Goal: Task Accomplishment & Management: Use online tool/utility

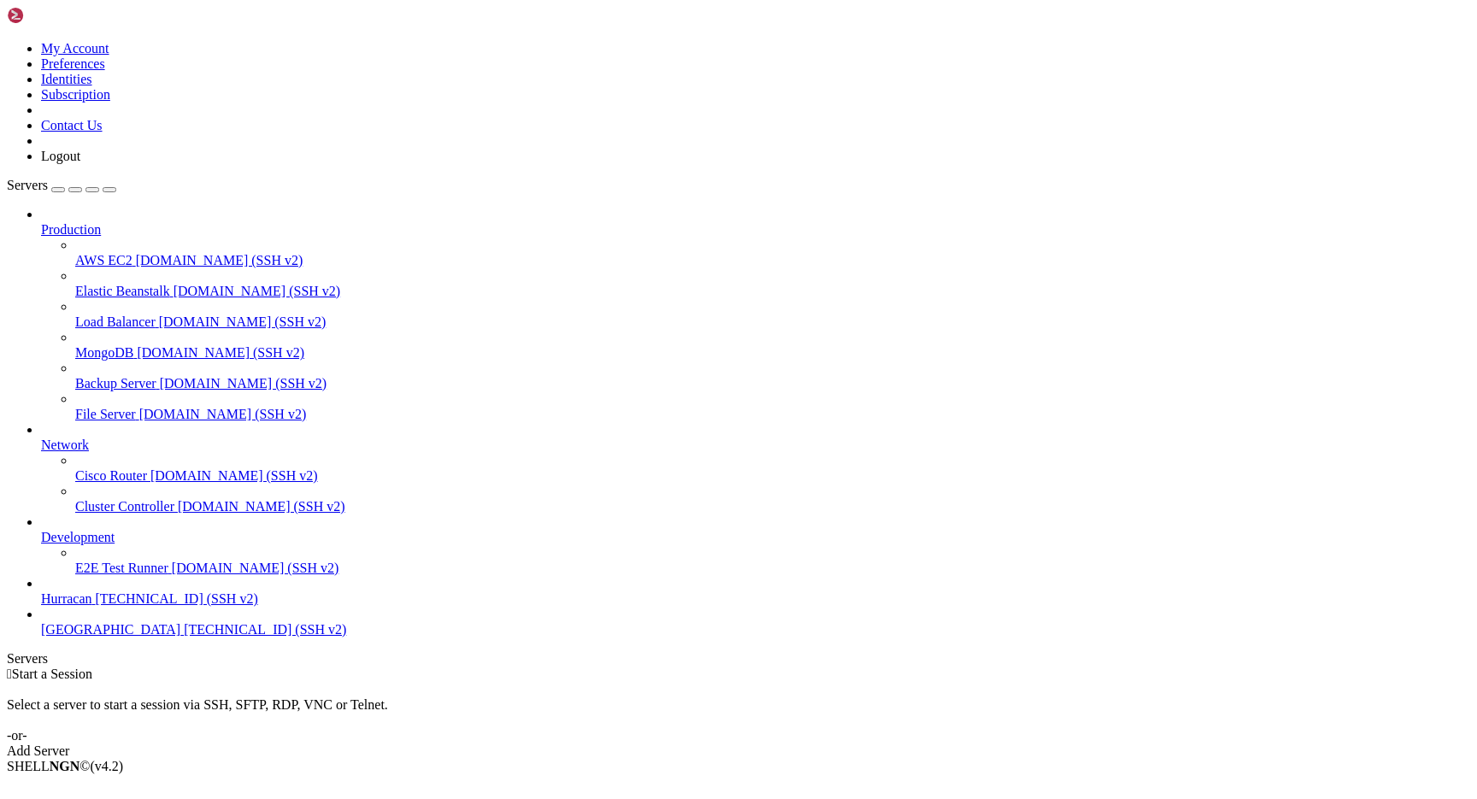
click at [123, 606] on span "[TECHNICAL_ID] (SSH v2)" at bounding box center [177, 598] width 162 height 15
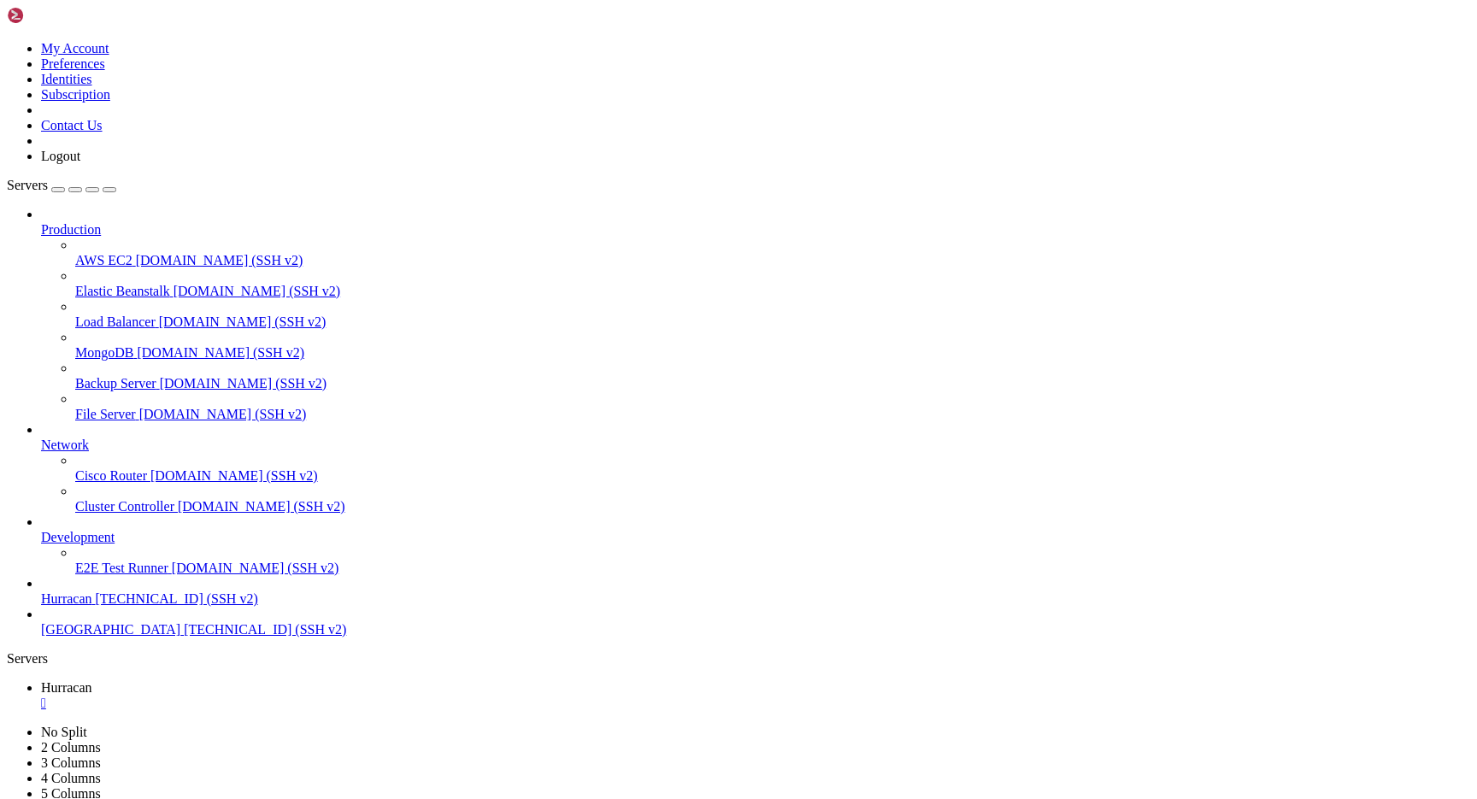
click at [139, 606] on span "[TECHNICAL_ID] (SSH v2)" at bounding box center [177, 598] width 162 height 15
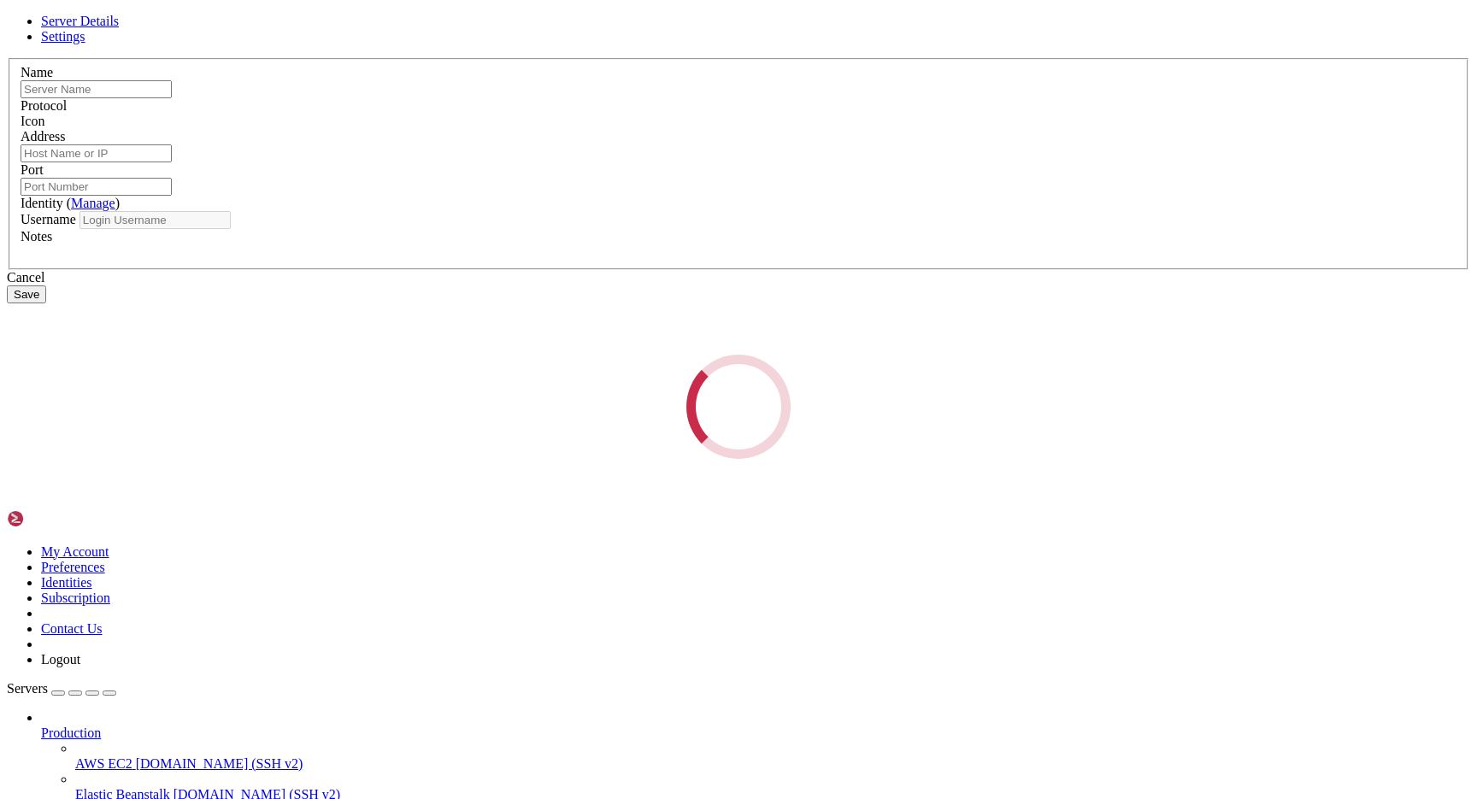
type input "Hurracan"
type input "193.181.209.173"
type input "22"
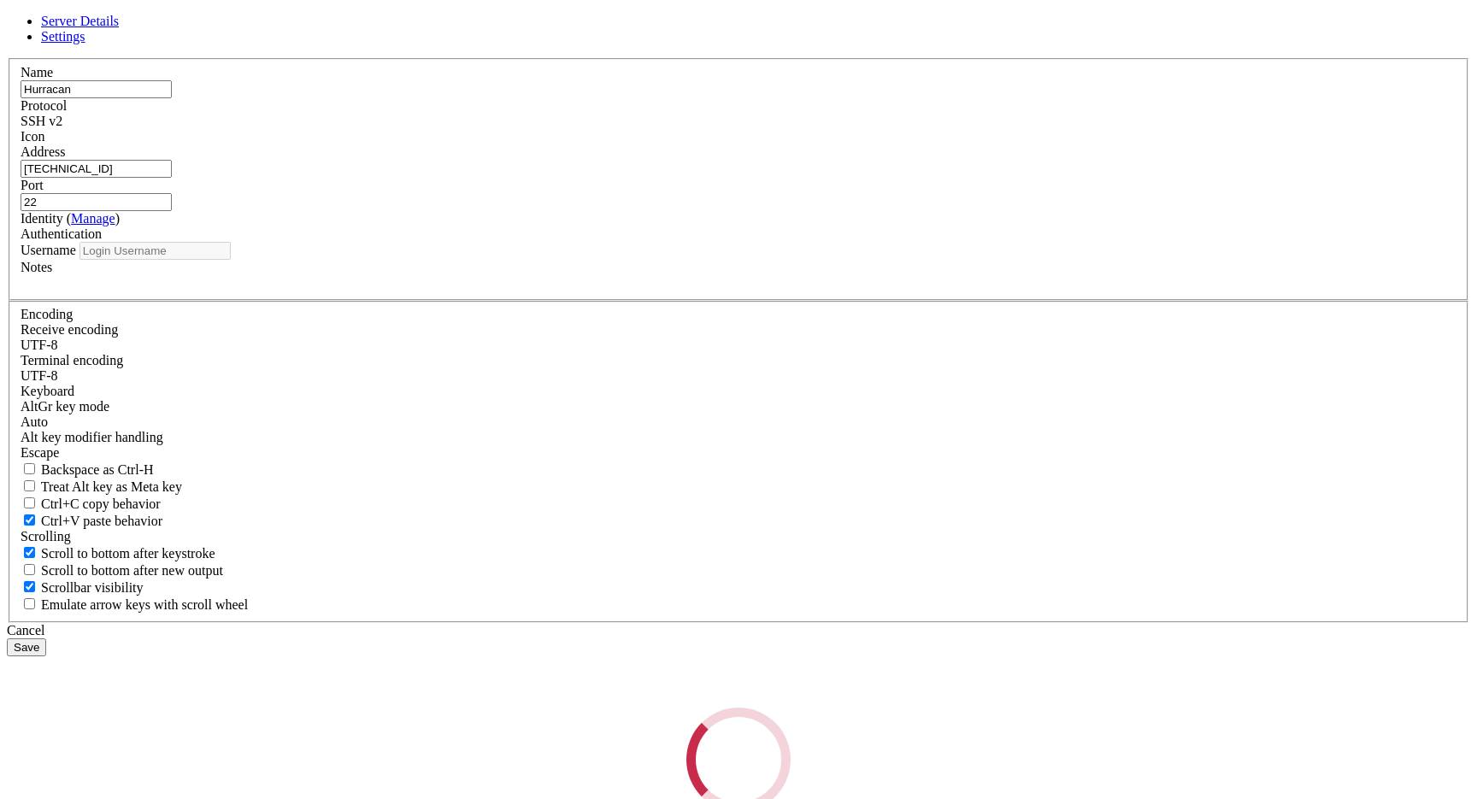
type input "admin"
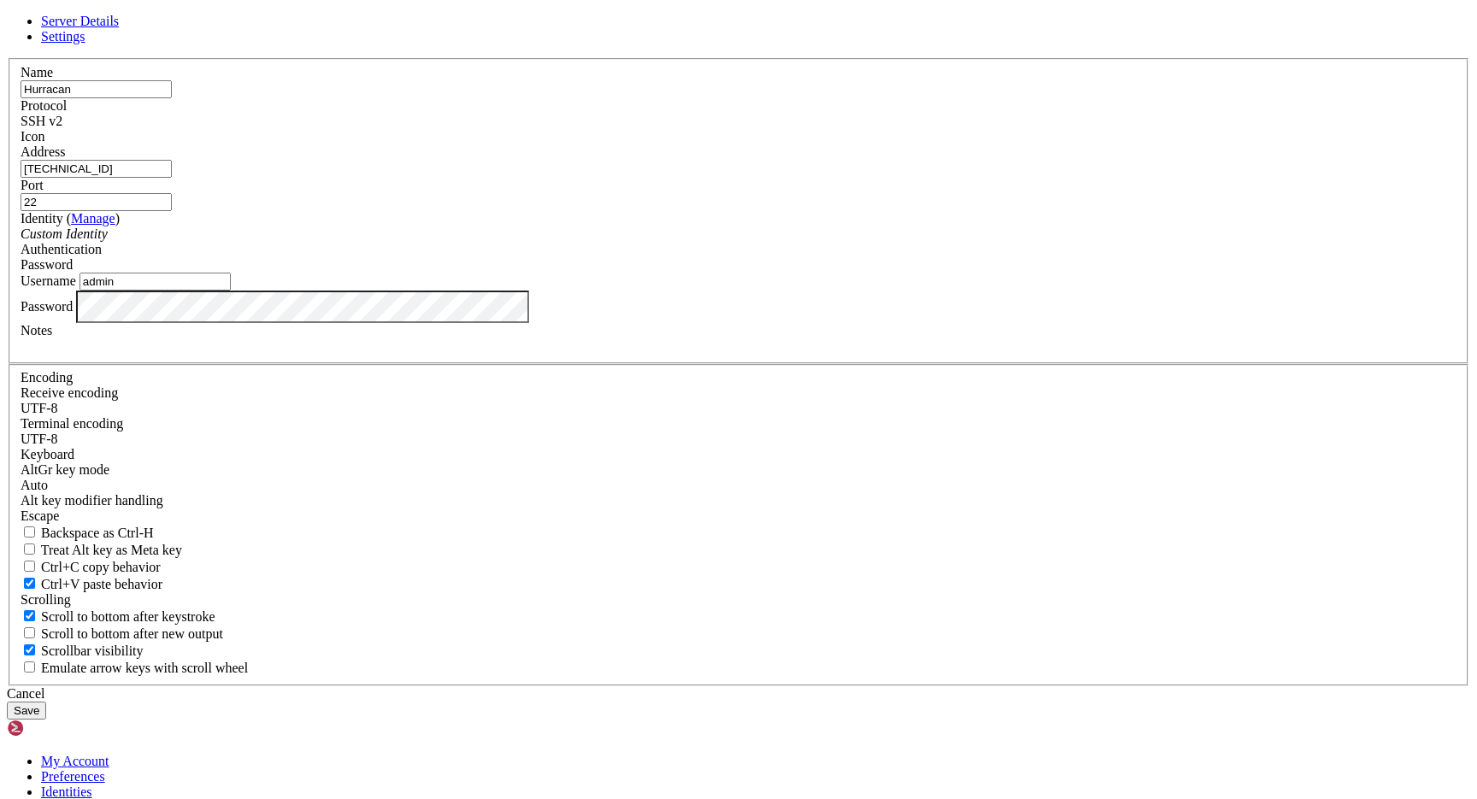
drag, startPoint x: 622, startPoint y: 309, endPoint x: 491, endPoint y: 298, distance: 131.2
click at [491, 298] on div "Name Hurracan Protocol SSH v2 Icon Address 193.181.209.173 Port 22 ( Manage )" at bounding box center [738, 372] width 1463 height 628
click at [830, 686] on div "Cancel" at bounding box center [738, 693] width 1463 height 15
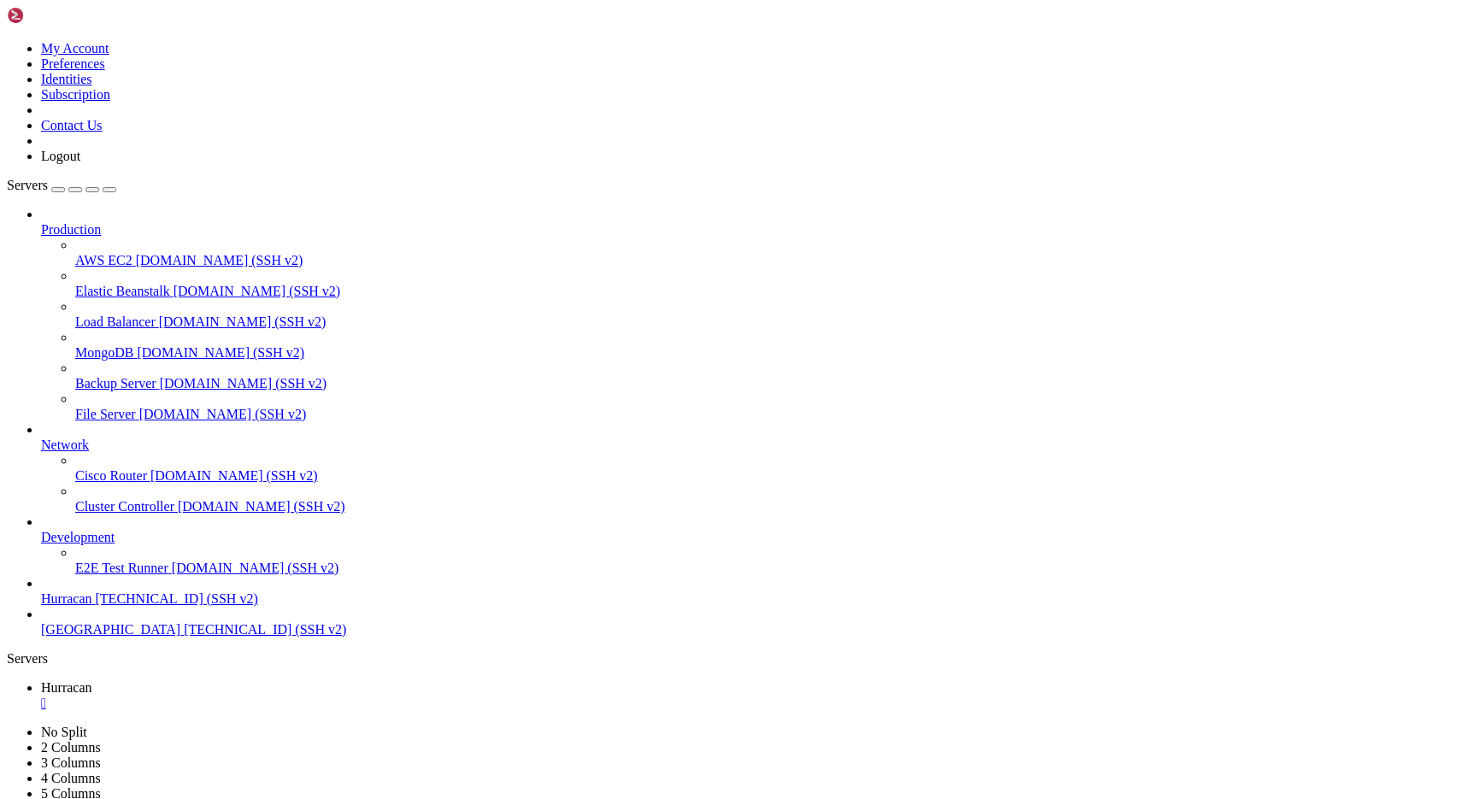
click at [92, 680] on span "Hurracan" at bounding box center [66, 687] width 51 height 15
type input "/home/admin"
click at [92, 711] on span "Hurracan" at bounding box center [66, 718] width 51 height 15
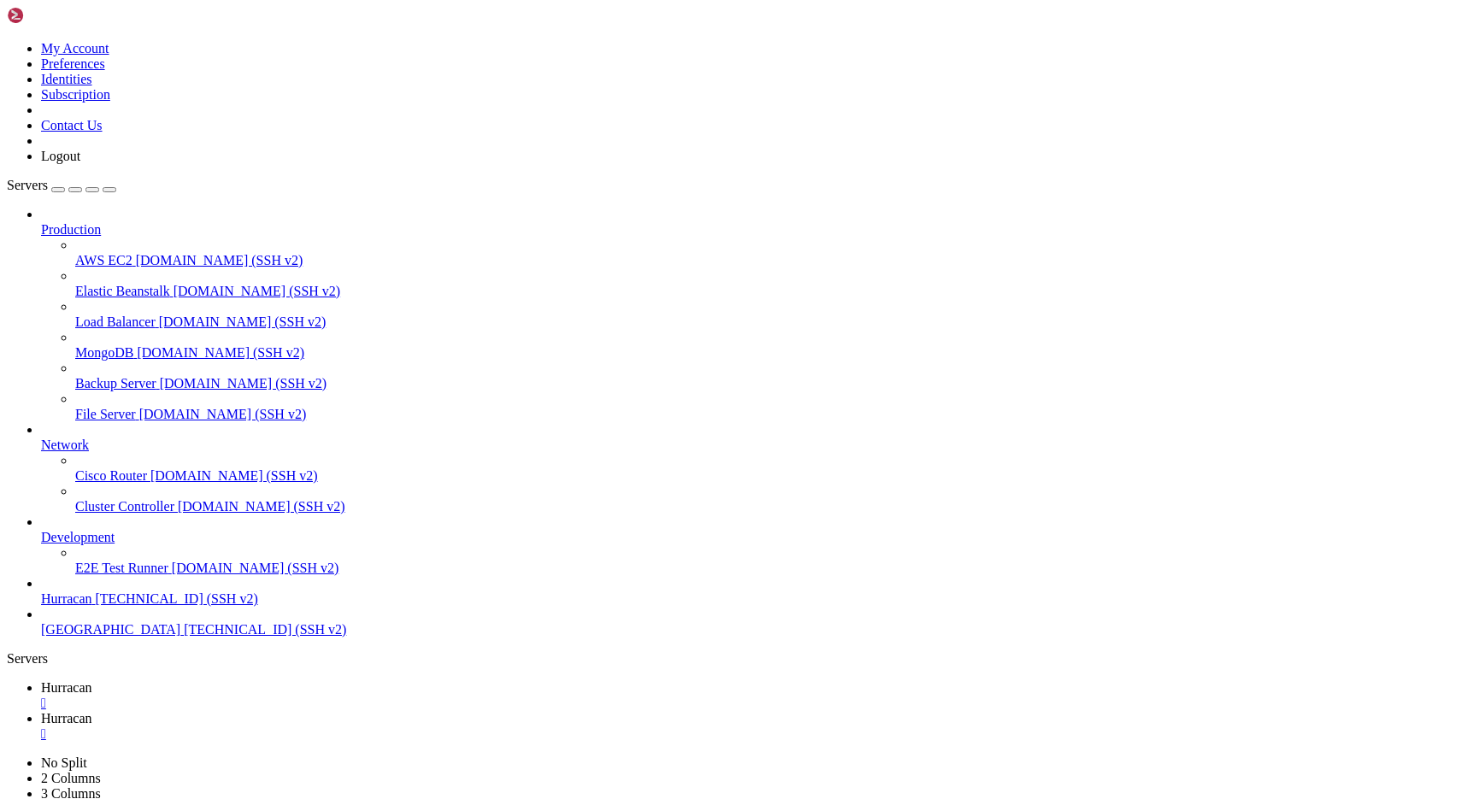
scroll to position [1640, 0]
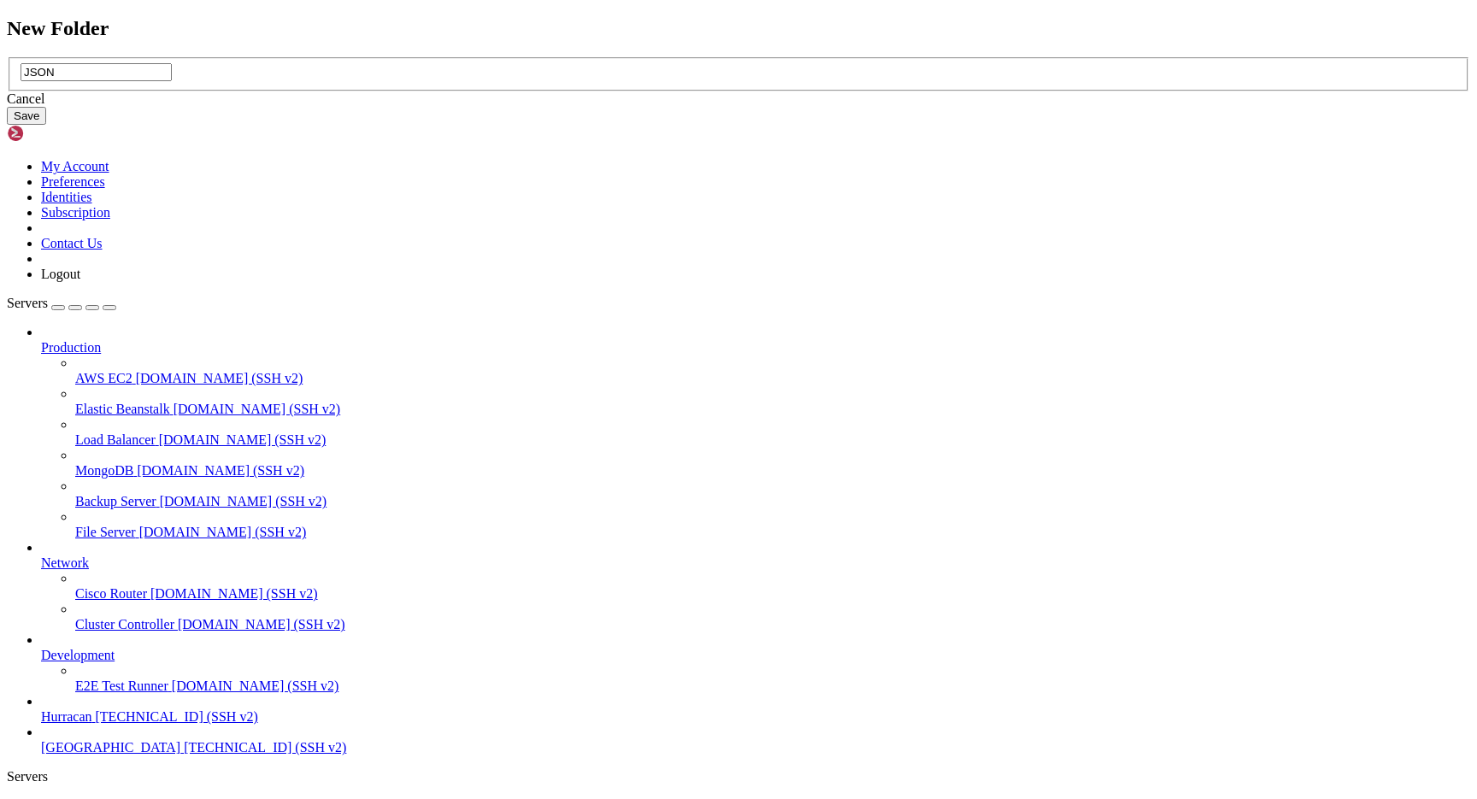
type input "JSON"
click at [46, 125] on button "Save" at bounding box center [26, 116] width 39 height 18
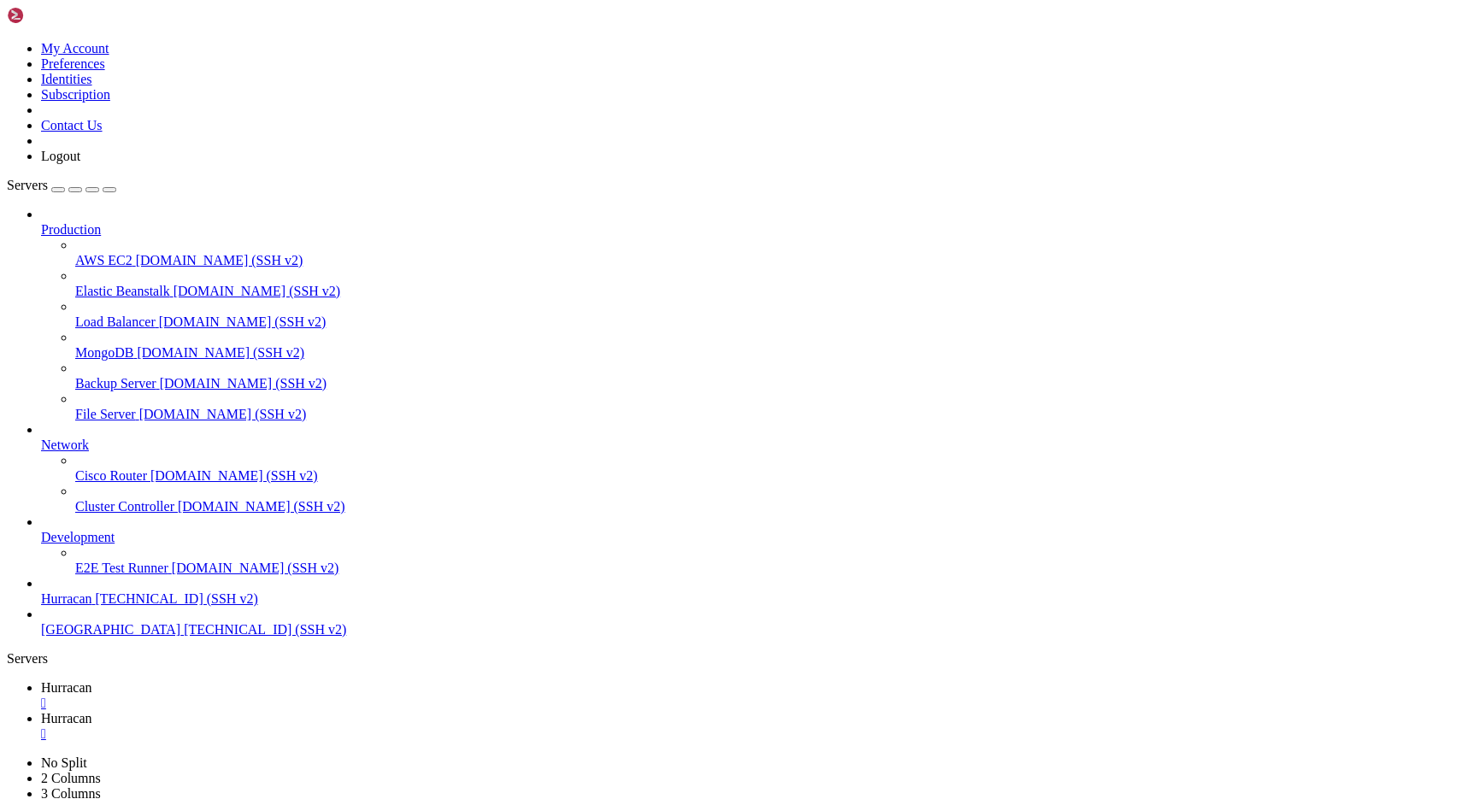
scroll to position [0, 0]
type input "/home/admin/JSON"
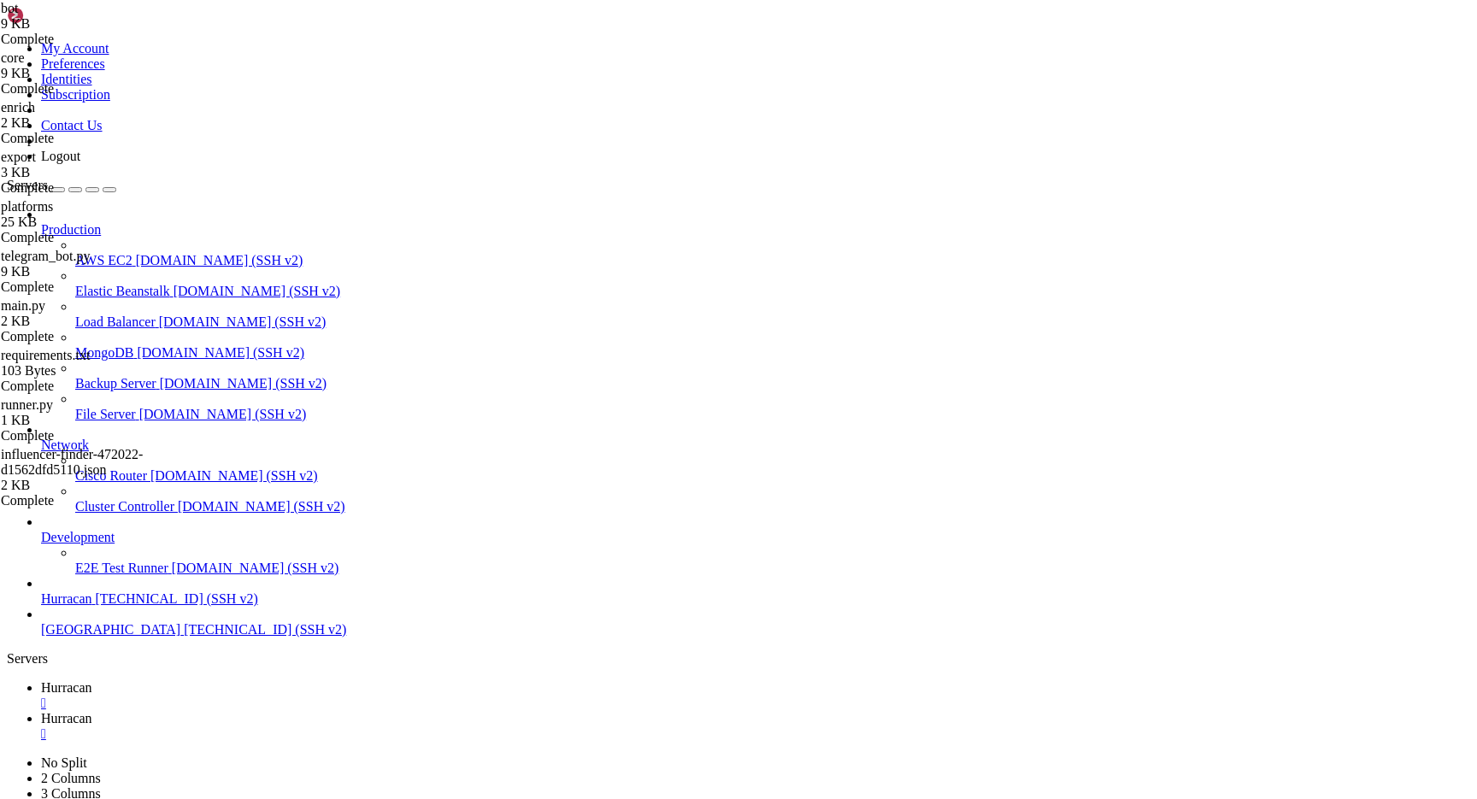
click at [92, 680] on span "Hurracan" at bounding box center [66, 687] width 51 height 15
click at [92, 711] on span "Hurracan" at bounding box center [66, 718] width 51 height 15
click at [247, 680] on link "Hurracan " at bounding box center [755, 695] width 1429 height 31
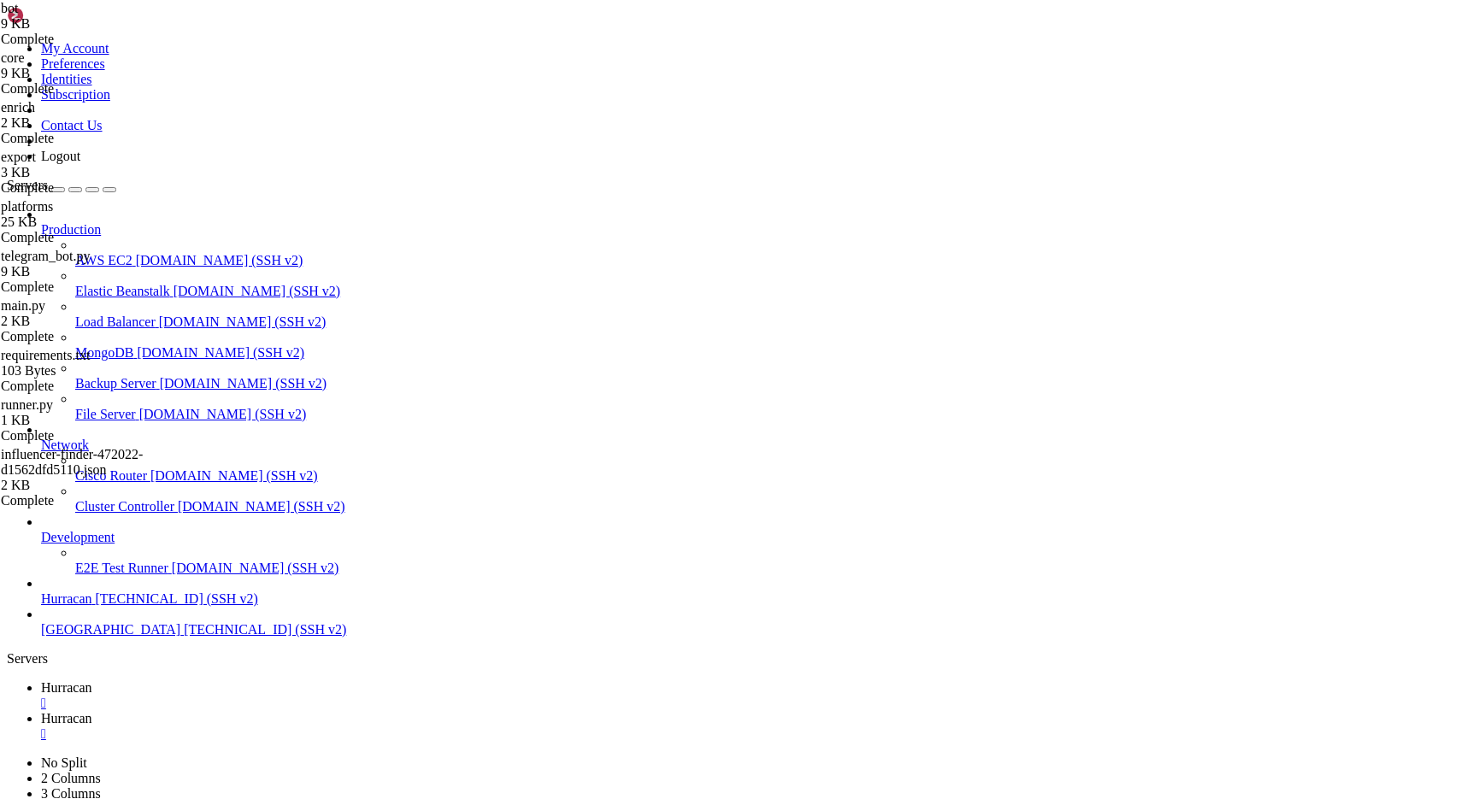
scroll to position [12230, 0]
drag, startPoint x: 397, startPoint y: 1455, endPoint x: 588, endPoint y: 1603, distance: 241.2
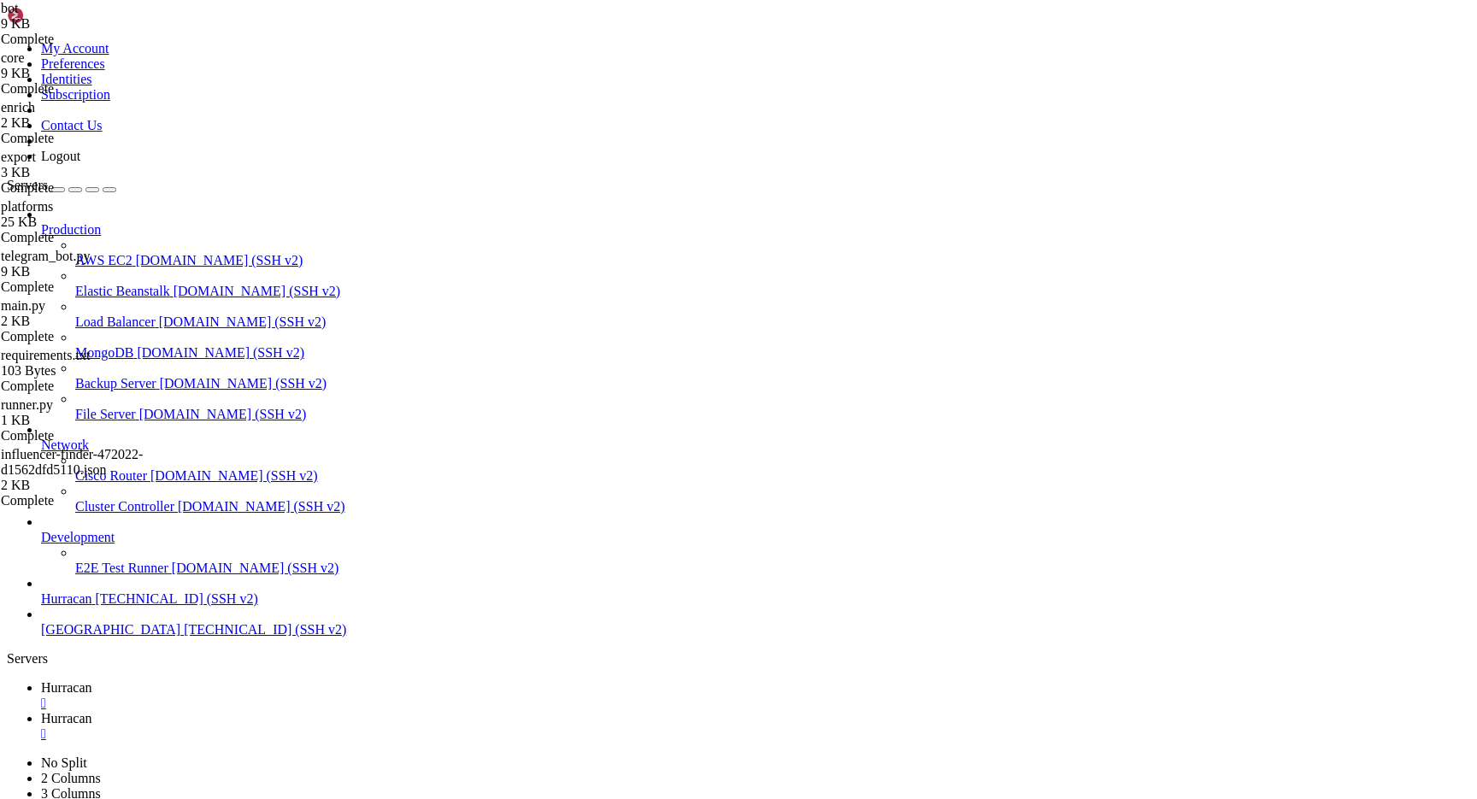
drag, startPoint x: 640, startPoint y: 1379, endPoint x: 634, endPoint y: 1398, distance: 19.7
drag, startPoint x: 657, startPoint y: 1416, endPoint x: 660, endPoint y: 1488, distance: 71.8
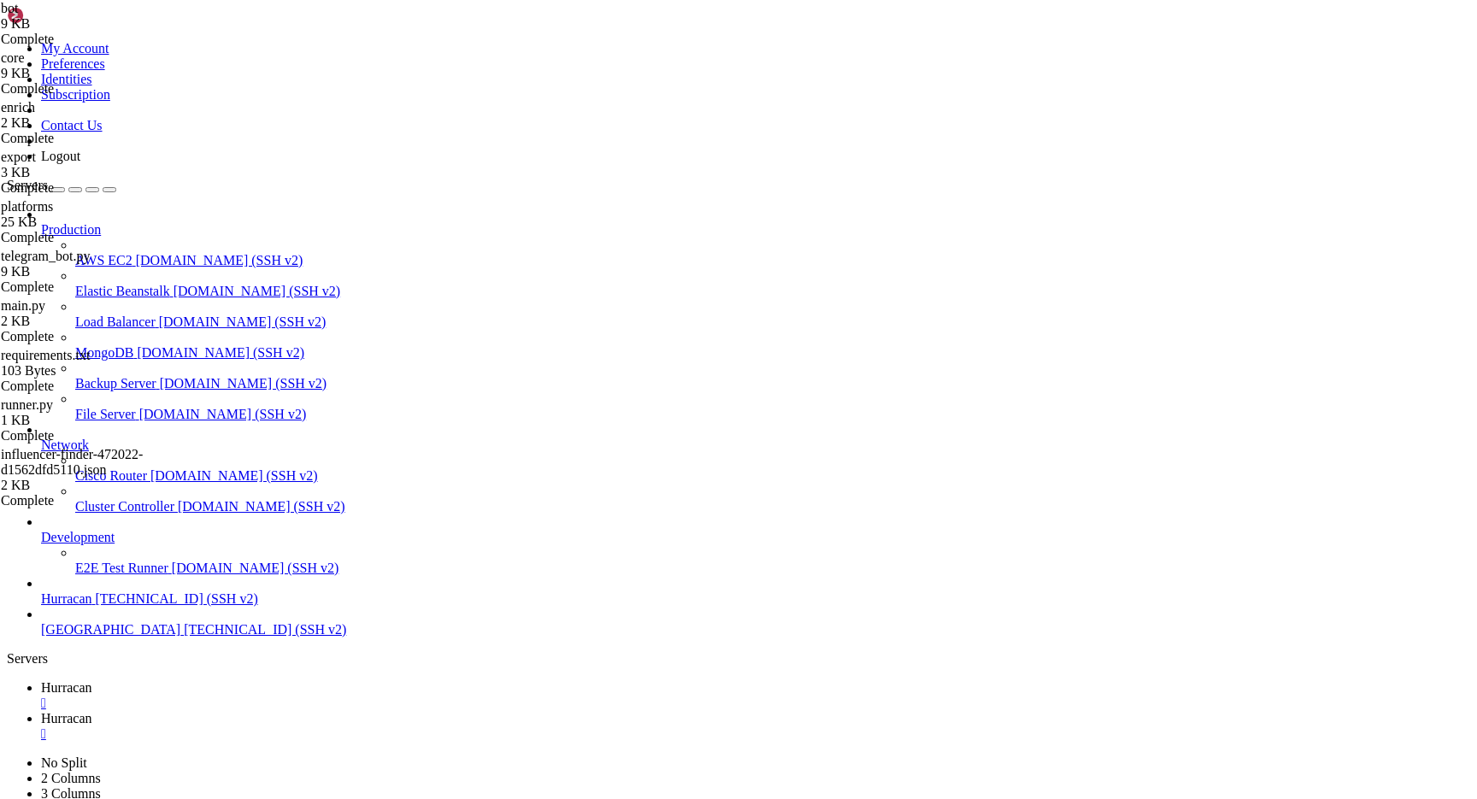
drag, startPoint x: 645, startPoint y: 1555, endPoint x: 629, endPoint y: 1464, distance: 92.9
click at [131, 637] on span "[GEOGRAPHIC_DATA]" at bounding box center [110, 629] width 139 height 15
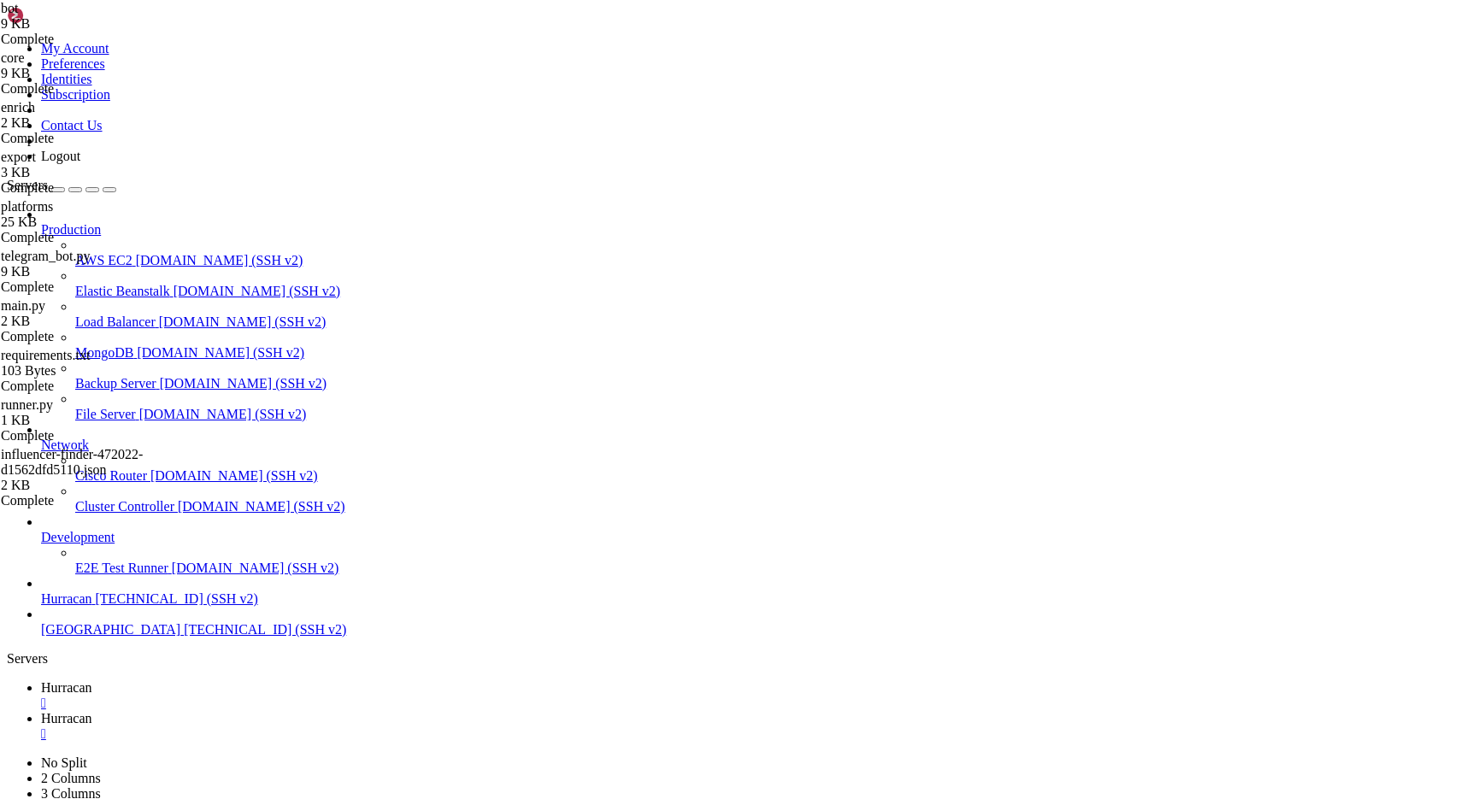
click at [131, 637] on span "[GEOGRAPHIC_DATA]" at bounding box center [110, 629] width 139 height 15
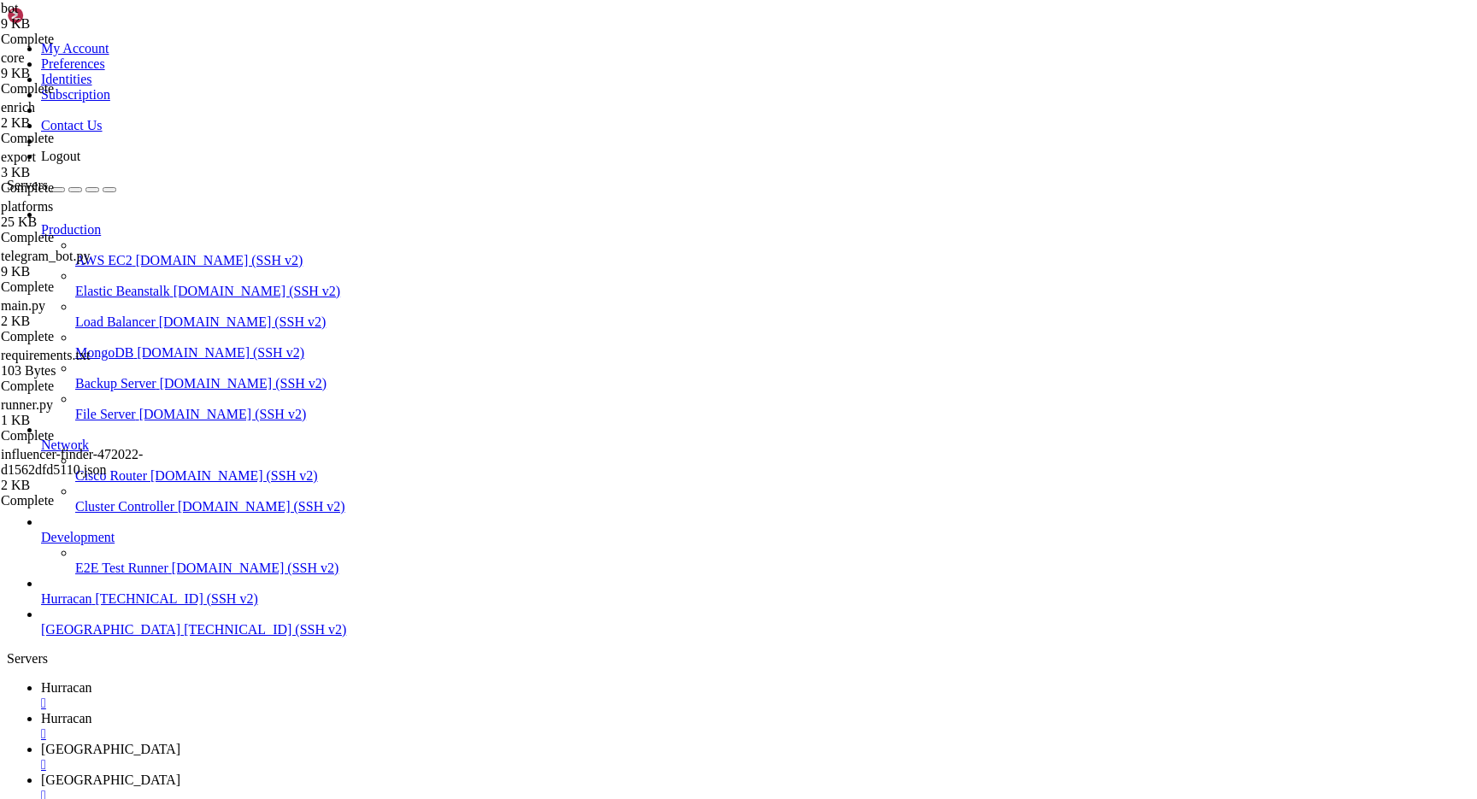
type input "/var/www/html"
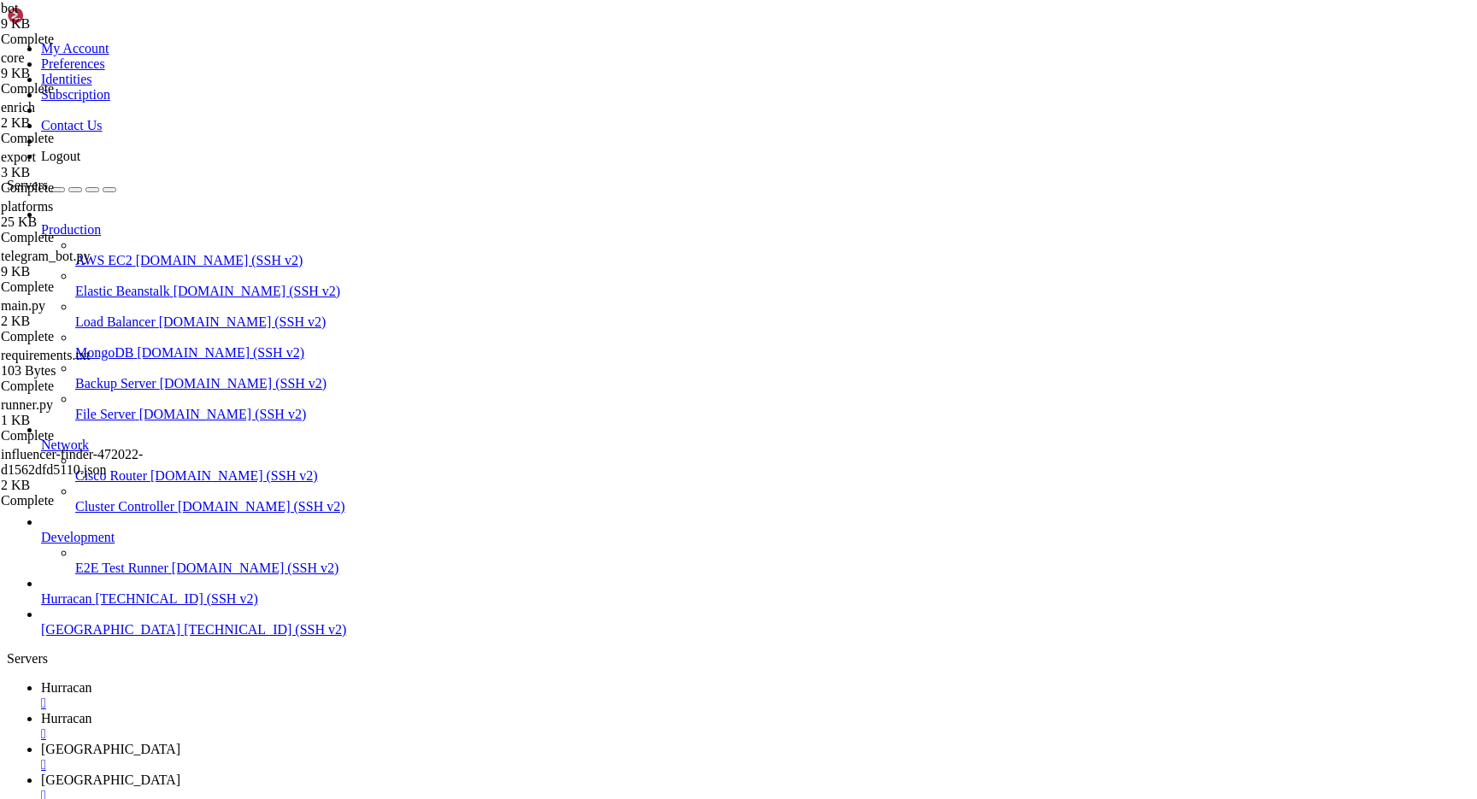
scroll to position [678, 0]
click at [457, 742] on link "bolivia " at bounding box center [755, 757] width 1429 height 31
drag, startPoint x: 27, startPoint y: 2124, endPoint x: 1240, endPoint y: 2124, distance: 1212.5
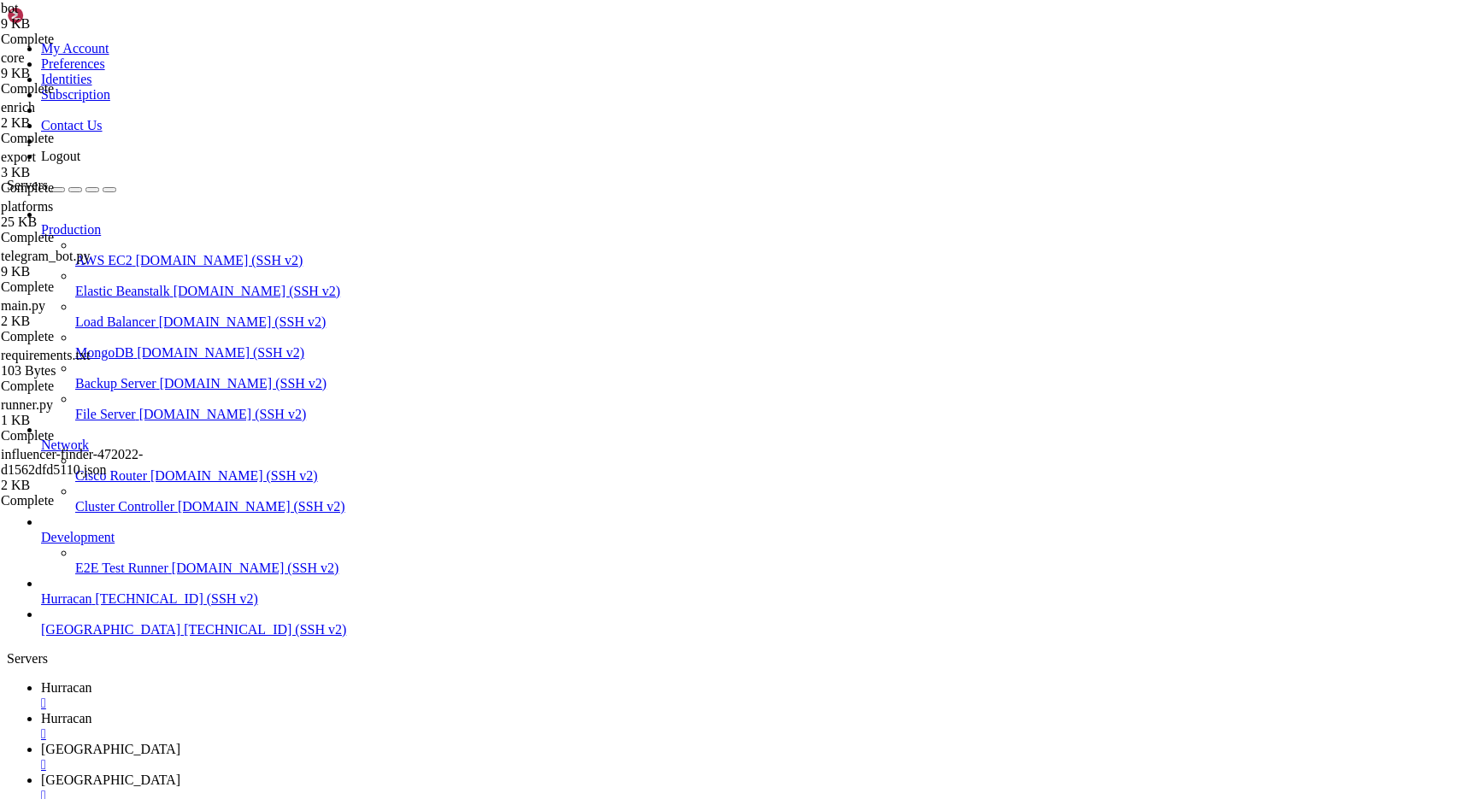
copy span "schedule.html переделай эту страницу там только 3 дня 13 14 15 и 14 дня что ты …"
paste textarea "Ponentes Destacados PIONEROS E INNOVADORES EN CRYPTO EN EL ESCENARIO PRINCIPAL …"
type textarea "Ponentes Destacados PIONEROS E INNOVADORES EN CRYPTO EN EL ESCENARIO PRINCIPAL …"
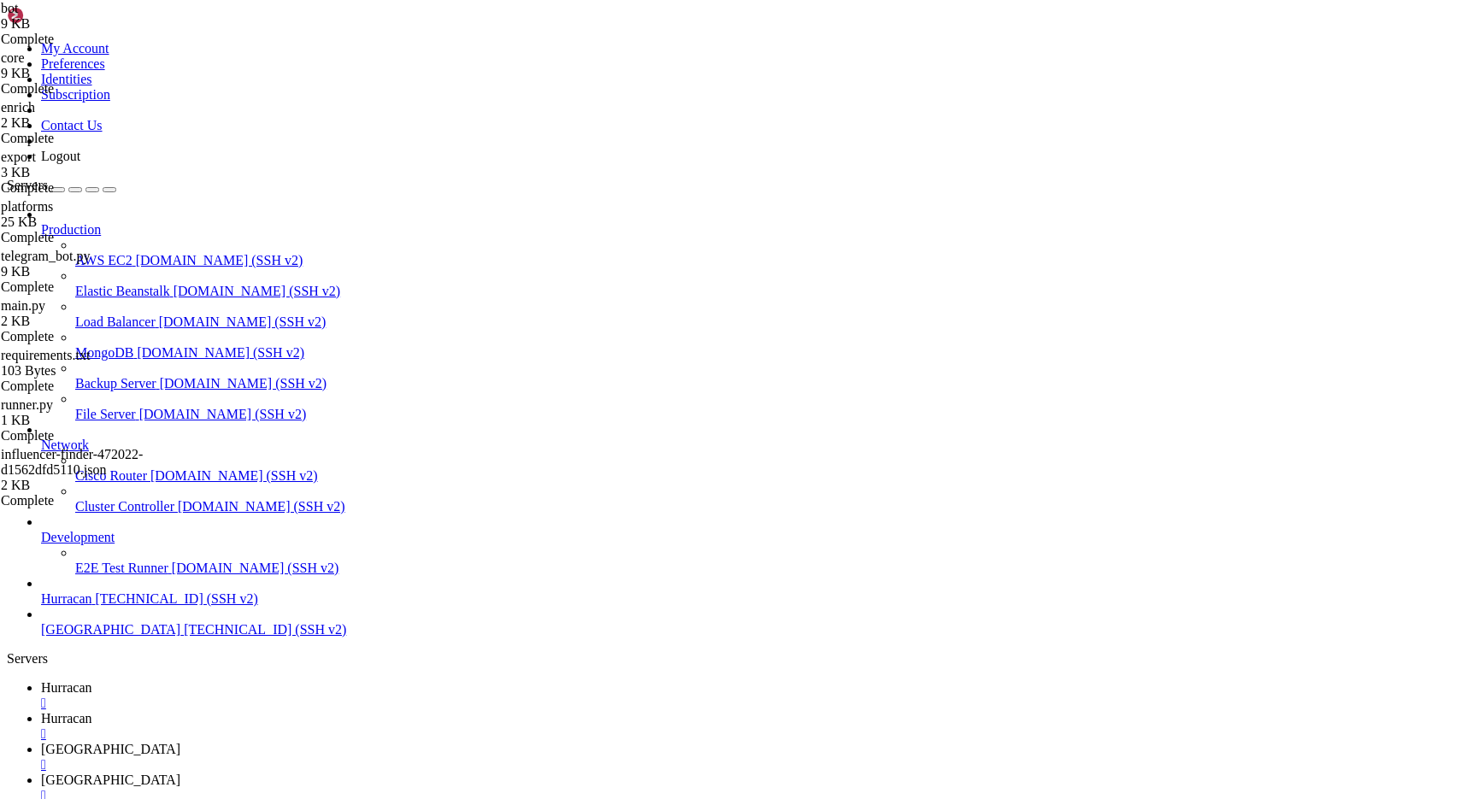
scroll to position [35935, 0]
click at [568, 772] on link "bolivia " at bounding box center [755, 787] width 1429 height 31
click at [482, 742] on link "bolivia " at bounding box center [755, 757] width 1429 height 31
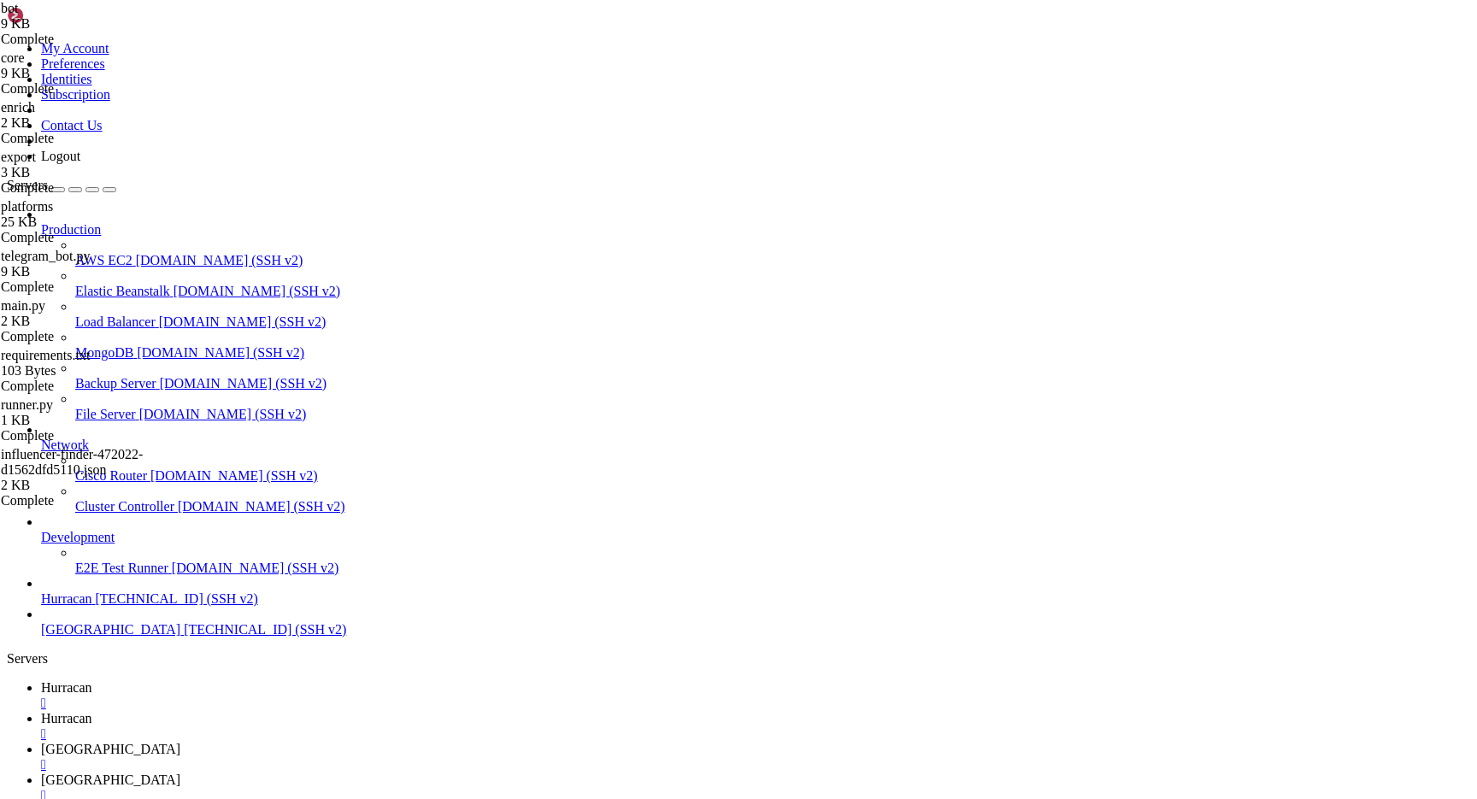
scroll to position [40162, 0]
click at [564, 772] on link "bolivia " at bounding box center [755, 787] width 1429 height 31
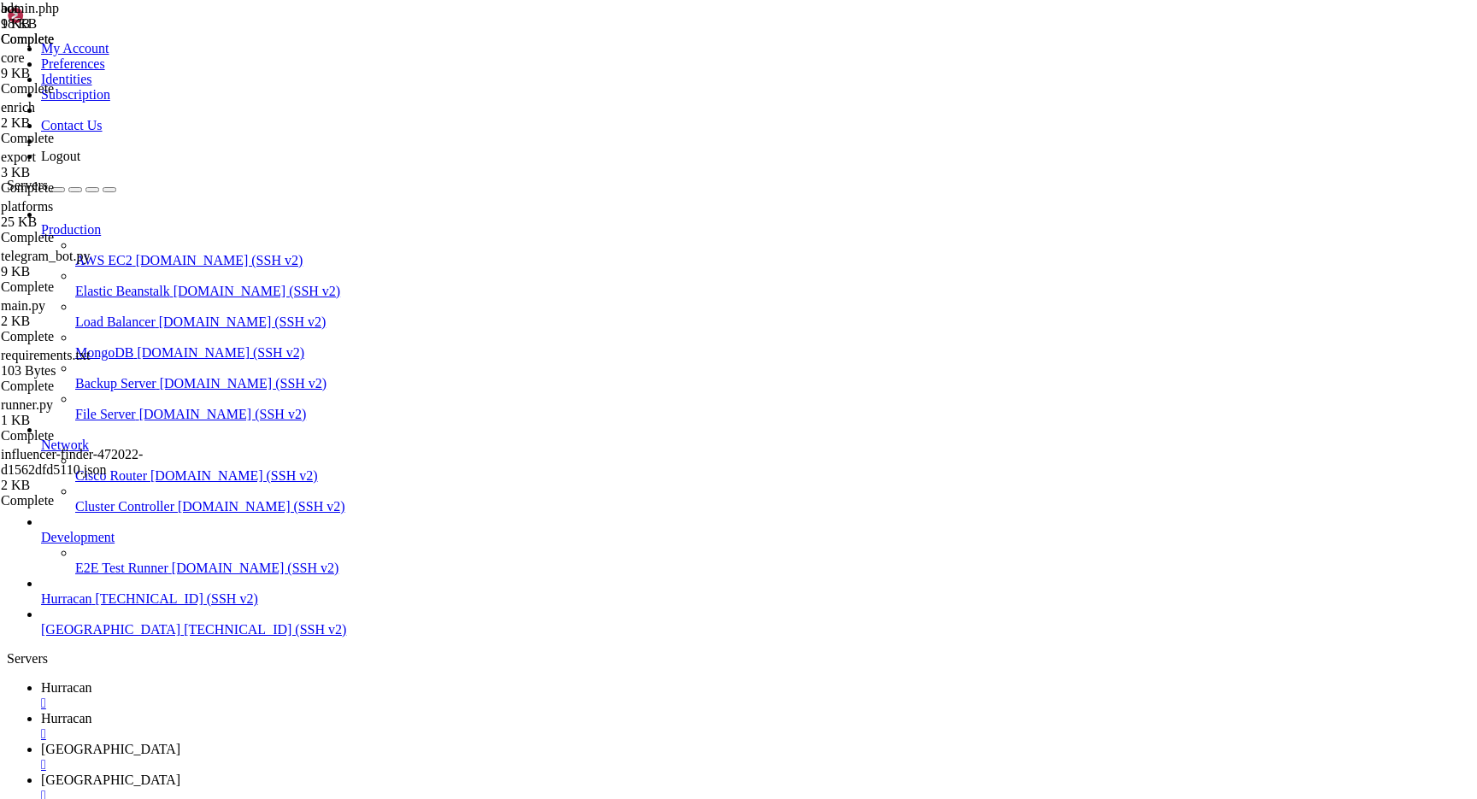
type textarea "$admin_password = 'bolivia2025'; // Change this!"
click at [180, 742] on span "[GEOGRAPHIC_DATA]" at bounding box center [110, 749] width 139 height 15
click at [41, 772] on icon at bounding box center [41, 779] width 0 height 15
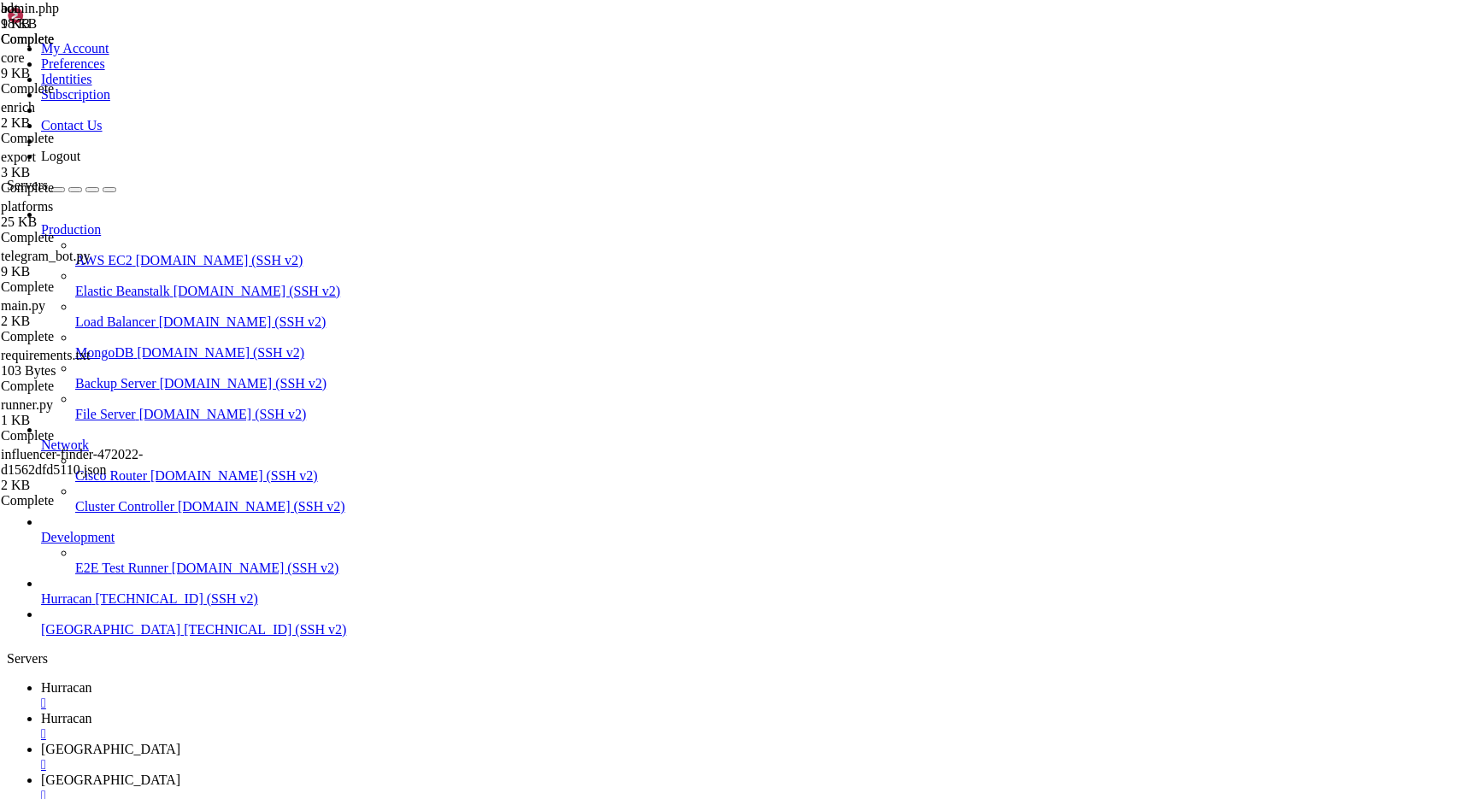
click at [180, 742] on span "[GEOGRAPHIC_DATA]" at bounding box center [110, 749] width 139 height 15
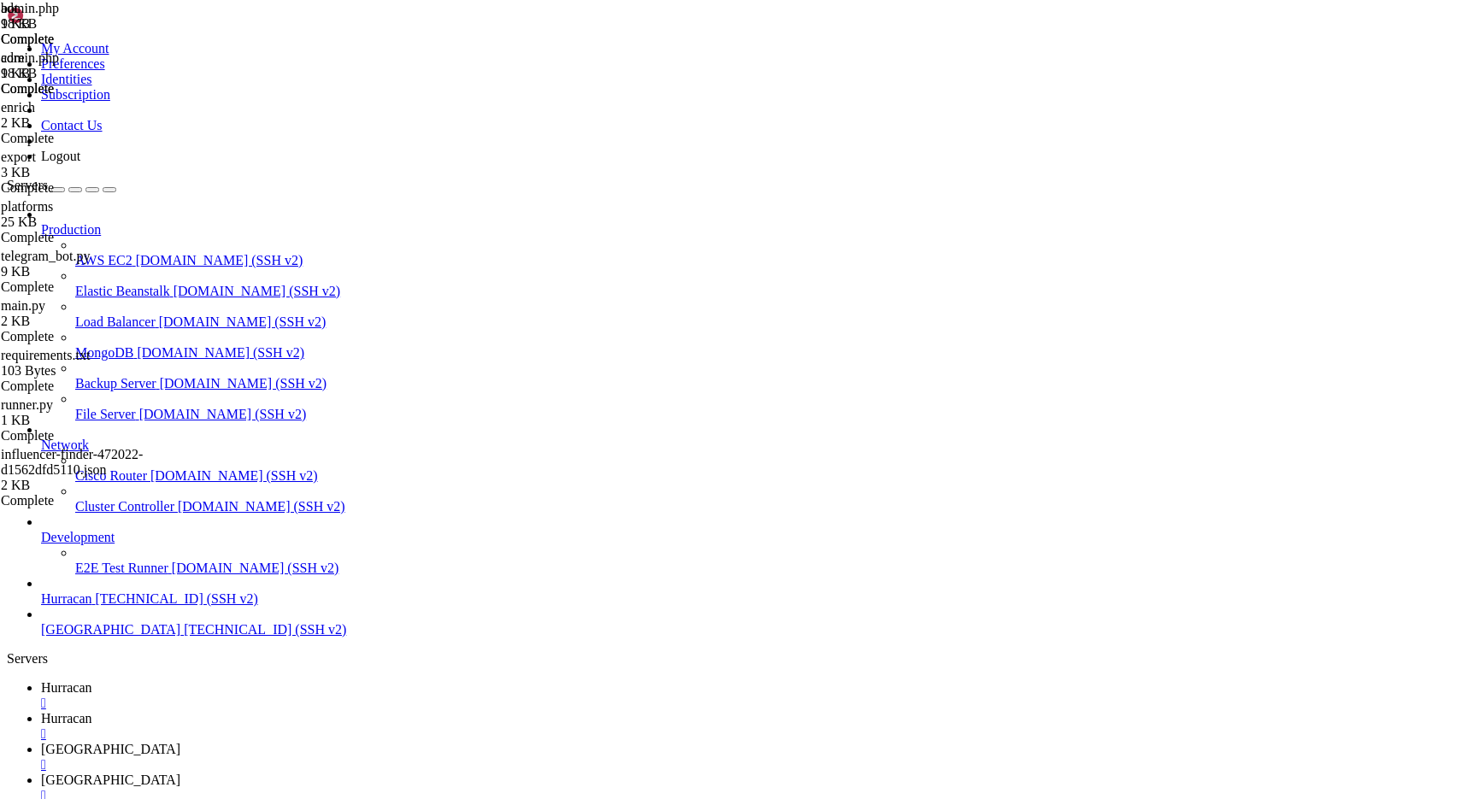
scroll to position [77339, 0]
click at [554, 772] on link "bolivia " at bounding box center [755, 787] width 1429 height 31
click at [474, 742] on link "bolivia " at bounding box center [755, 757] width 1429 height 31
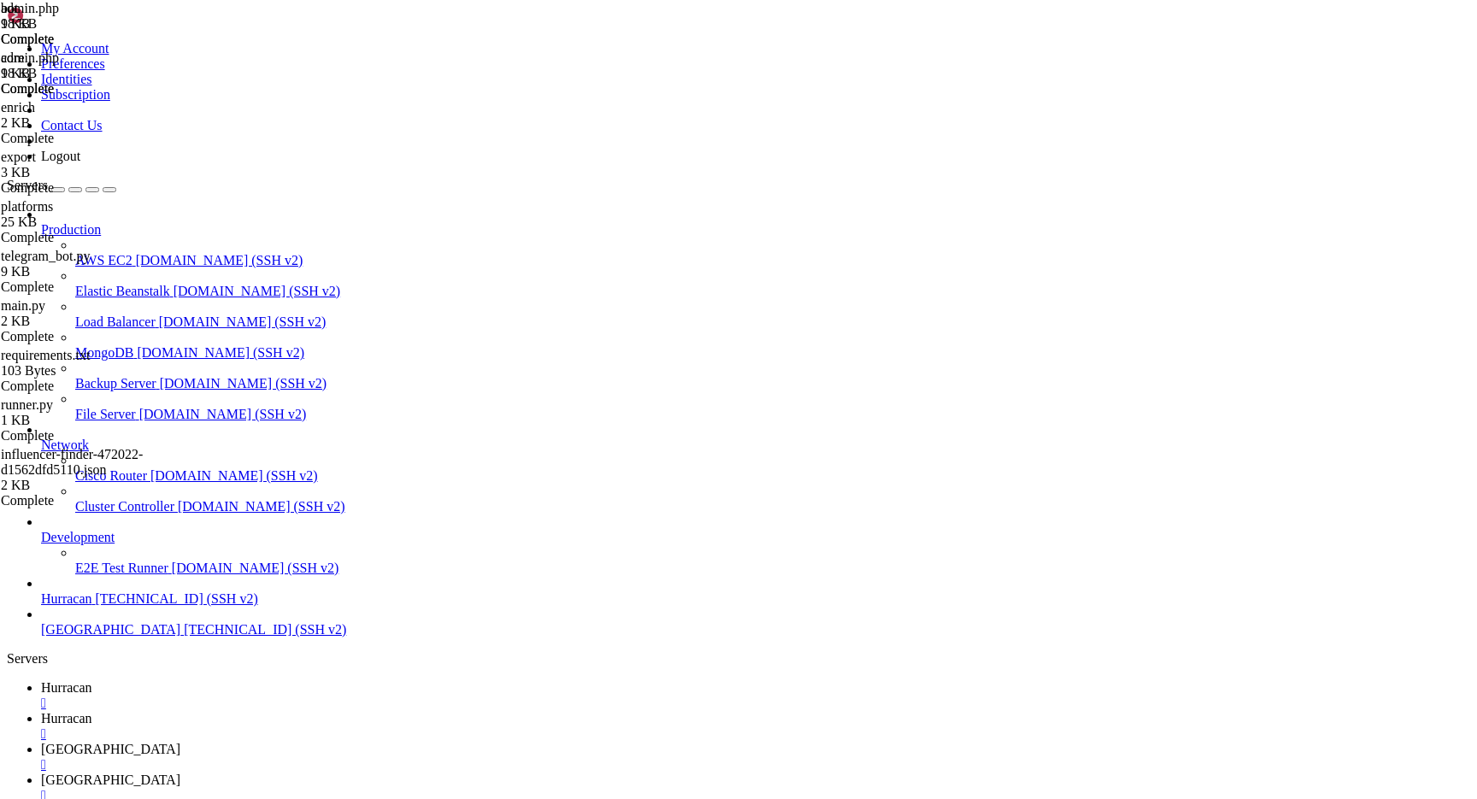
scroll to position [91055, 0]
click at [41, 772] on icon at bounding box center [41, 779] width 0 height 15
click at [41, 742] on icon at bounding box center [41, 749] width 0 height 15
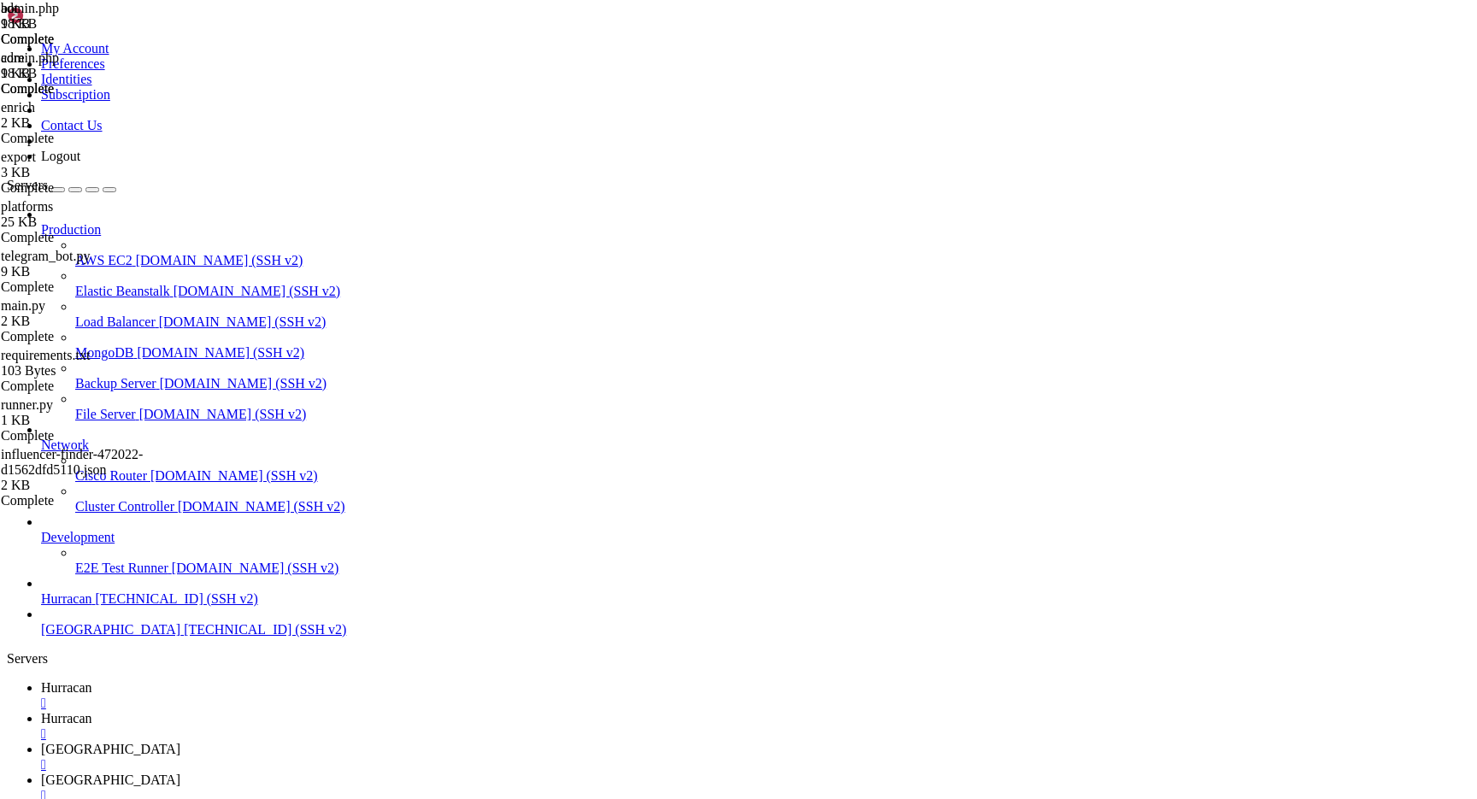
scroll to position [13, 0]
drag, startPoint x: 650, startPoint y: 2508, endPoint x: 774, endPoint y: 2577, distance: 141.9
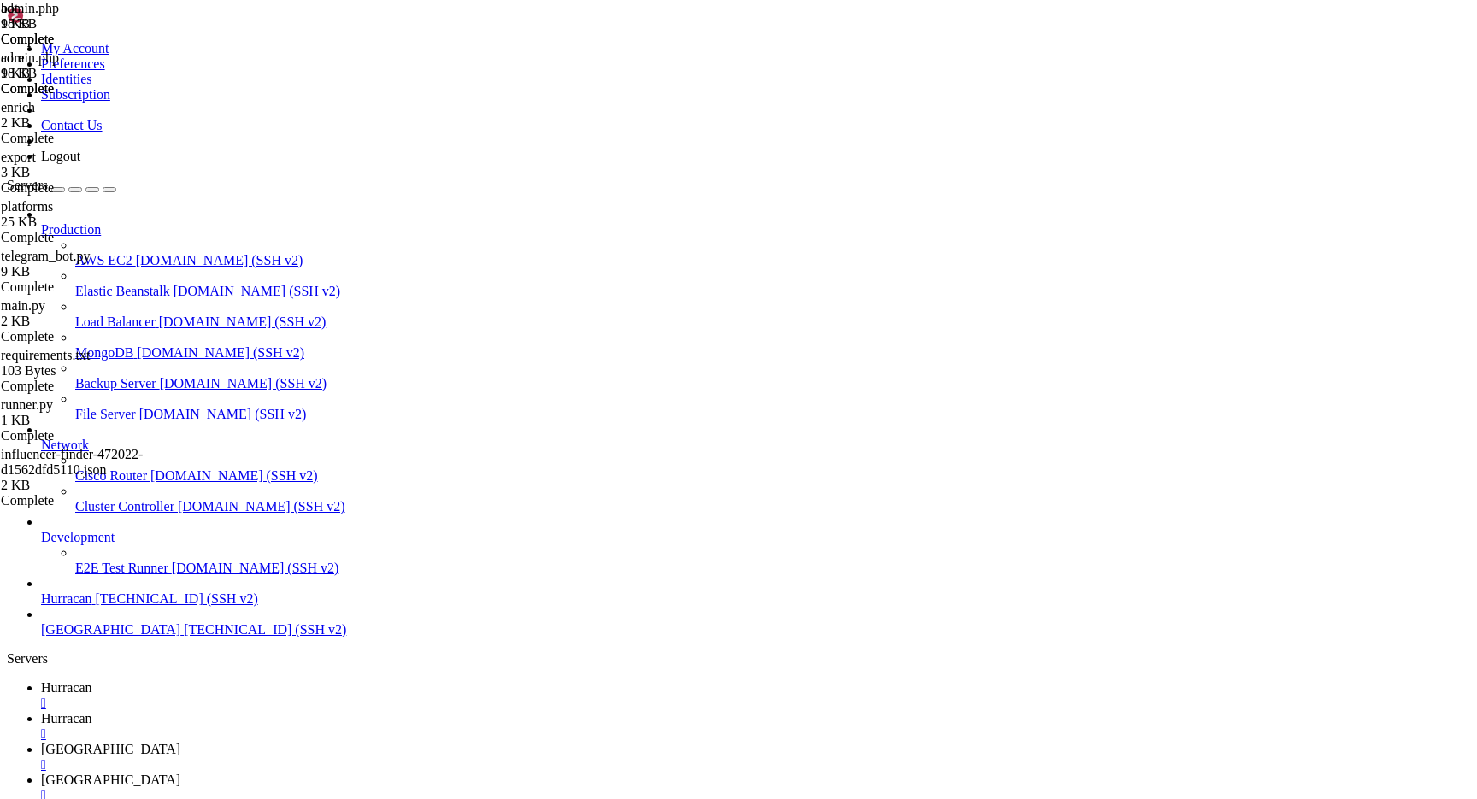
scroll to position [127174, 0]
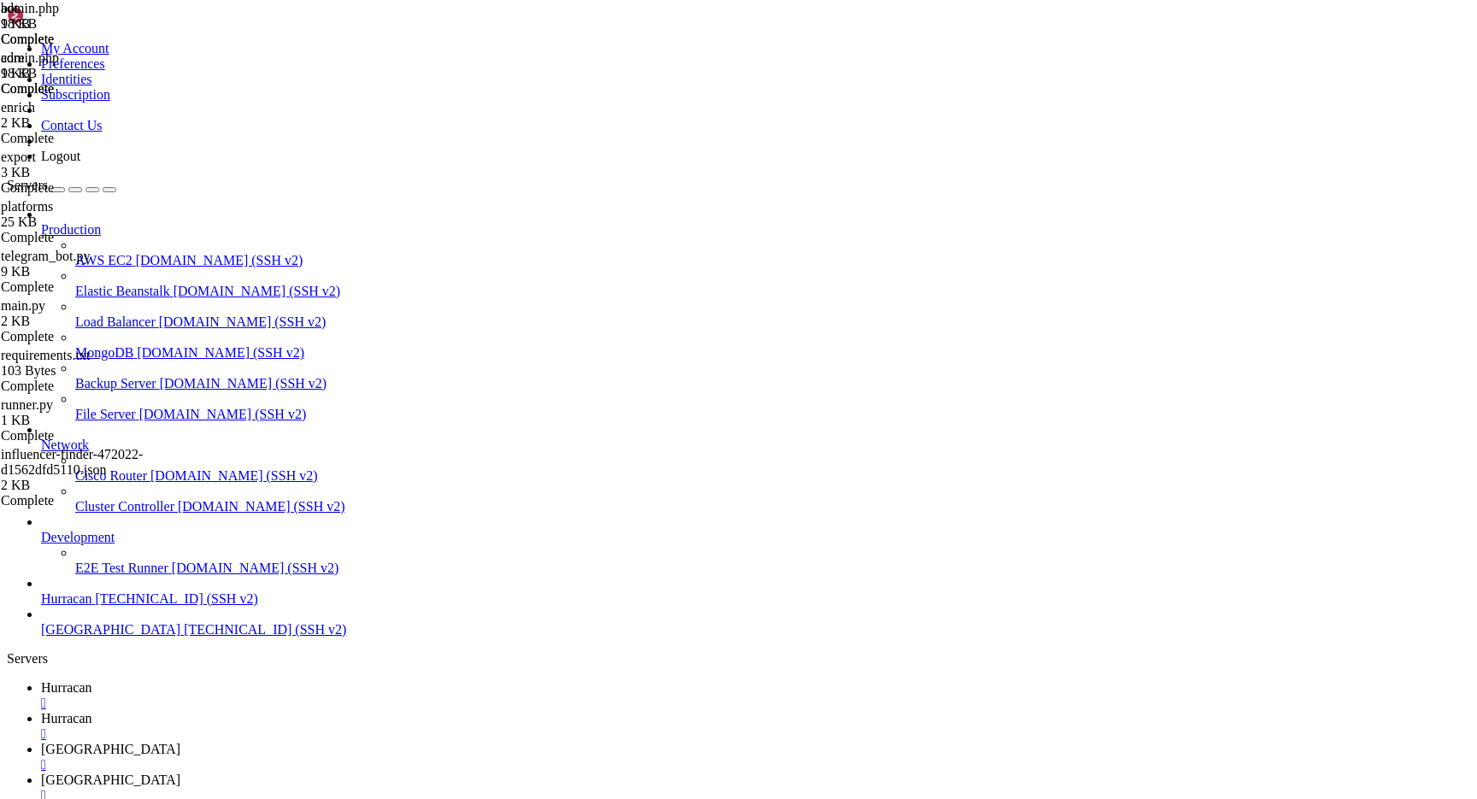
scroll to position [143168, 0]
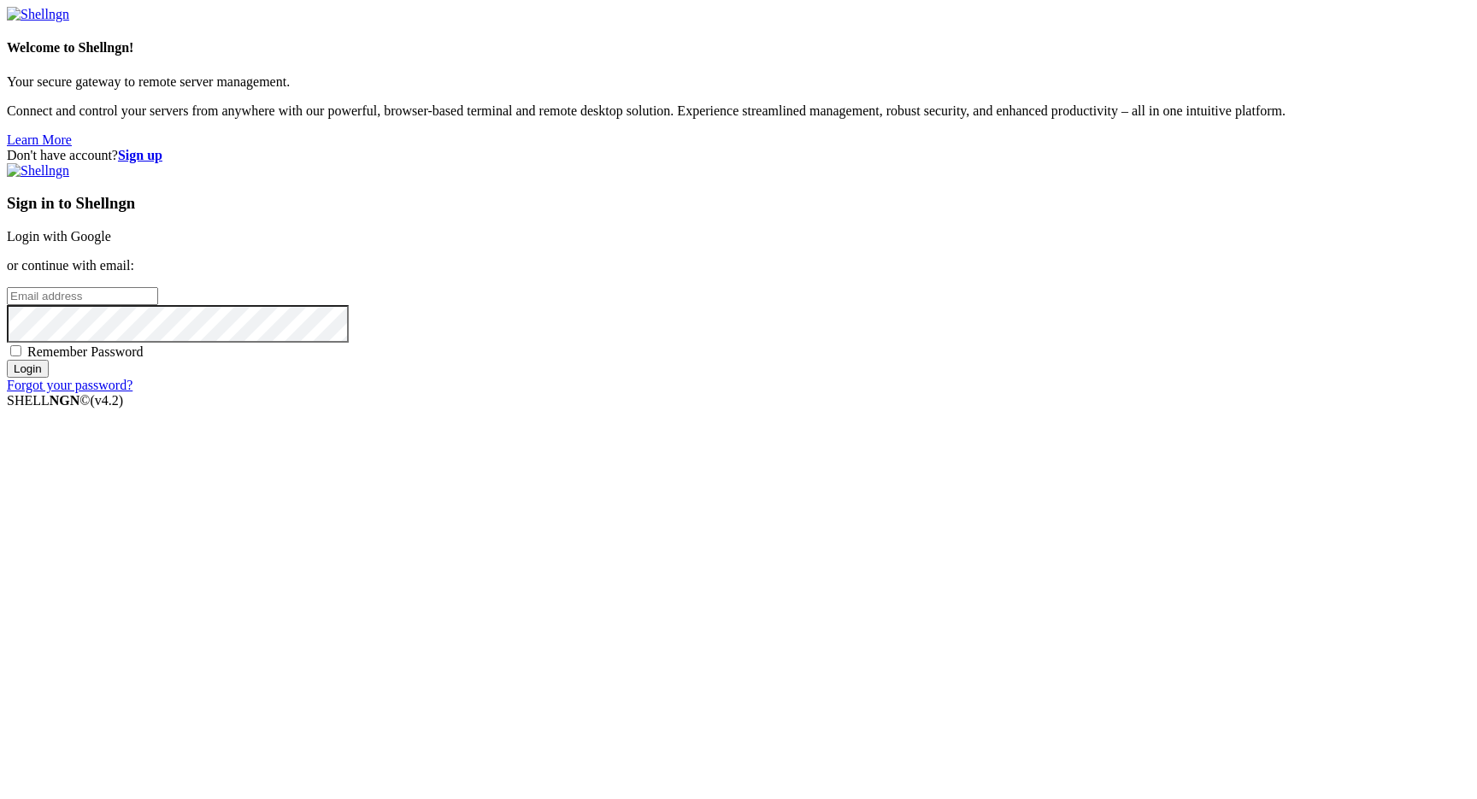
click at [111, 244] on link "Login with Google" at bounding box center [59, 236] width 104 height 15
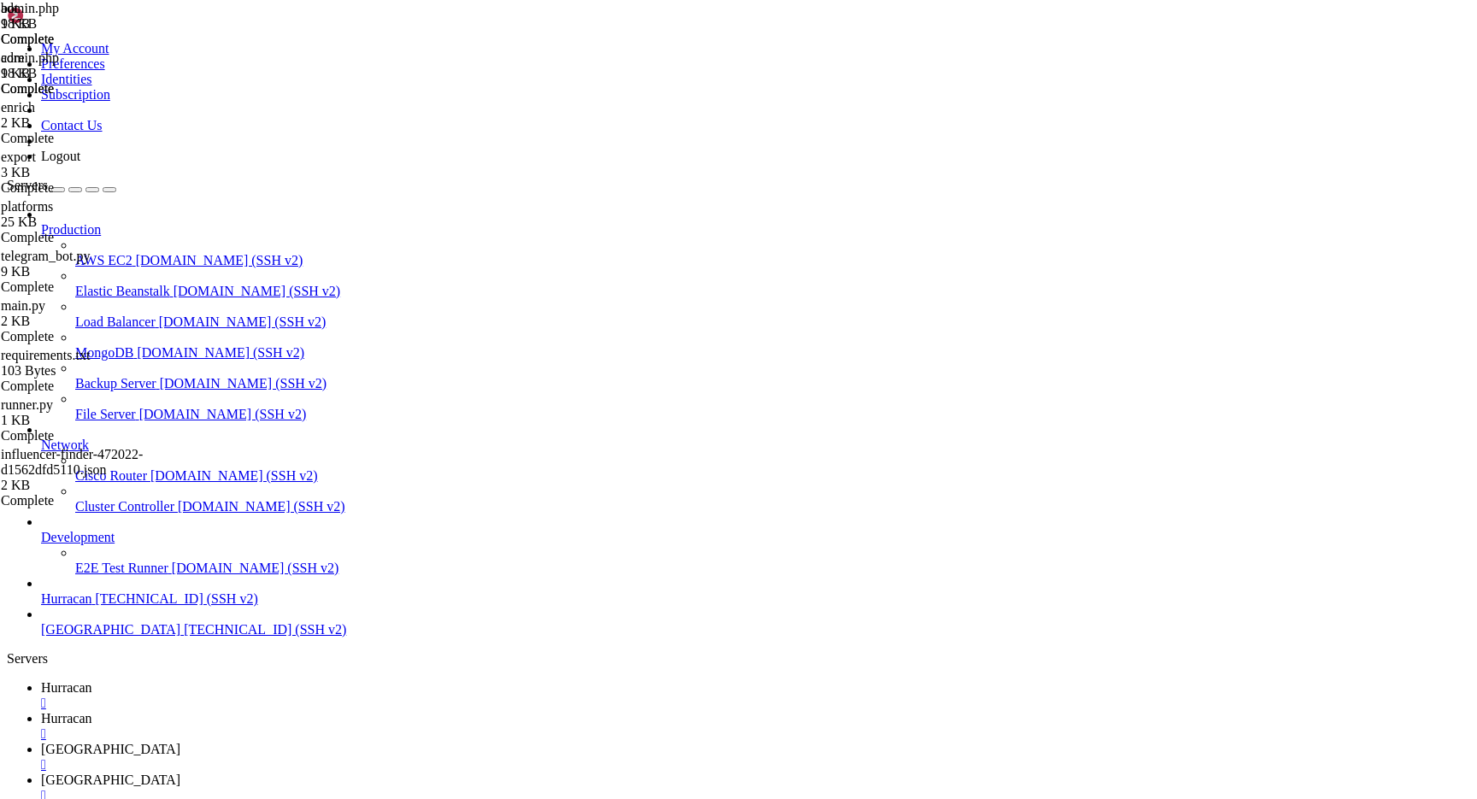
scroll to position [145982, 0]
click at [561, 772] on link "bolivia " at bounding box center [755, 787] width 1429 height 31
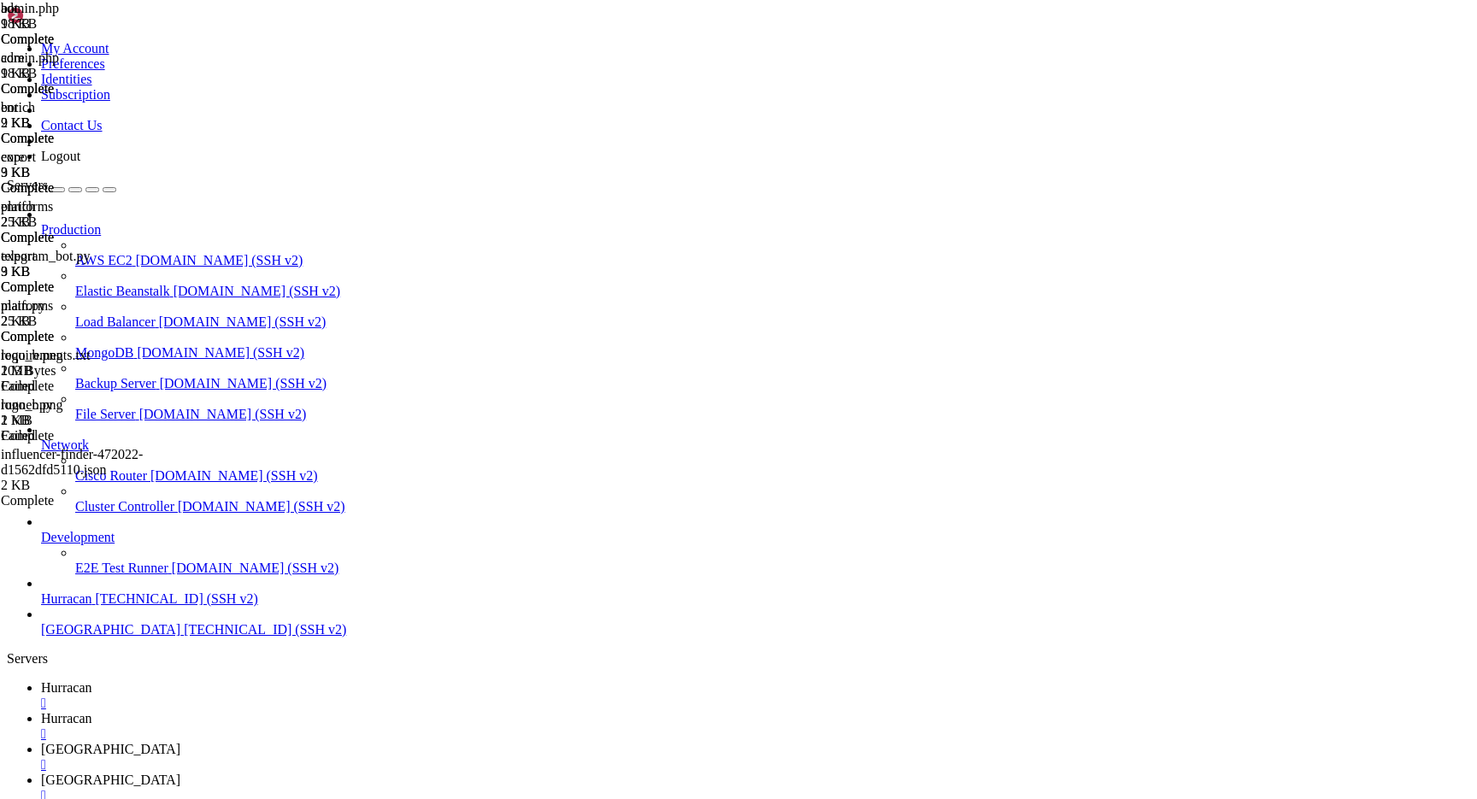
scroll to position [0, 0]
click at [62, 461] on span "logo_b.png" at bounding box center [32, 454] width 62 height 15
click at [474, 742] on link "bolivia " at bounding box center [755, 757] width 1429 height 31
click at [180, 772] on span "[GEOGRAPHIC_DATA]" at bounding box center [110, 779] width 139 height 15
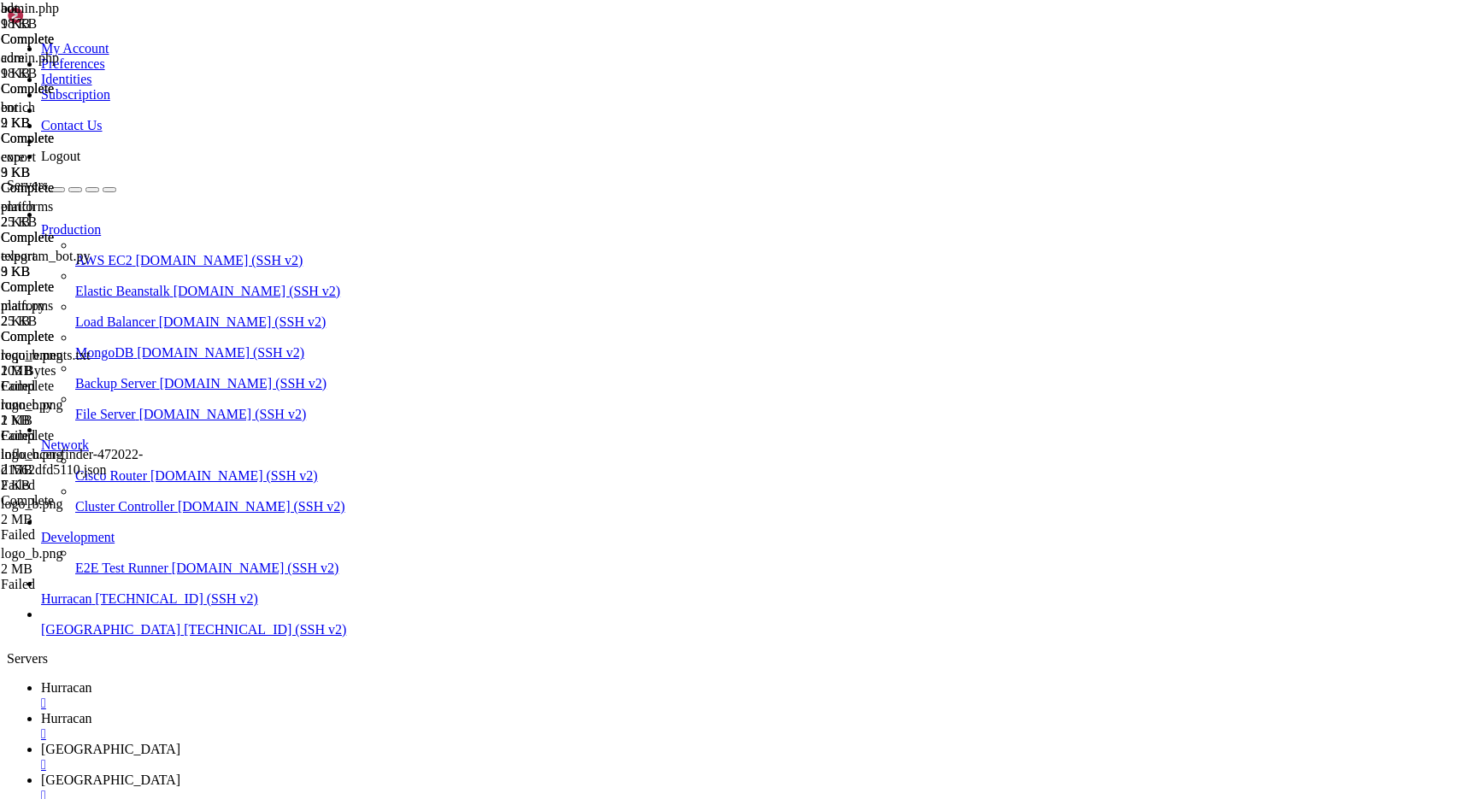
type input "/var/www/html"
click at [486, 742] on link "bolivia " at bounding box center [755, 757] width 1429 height 31
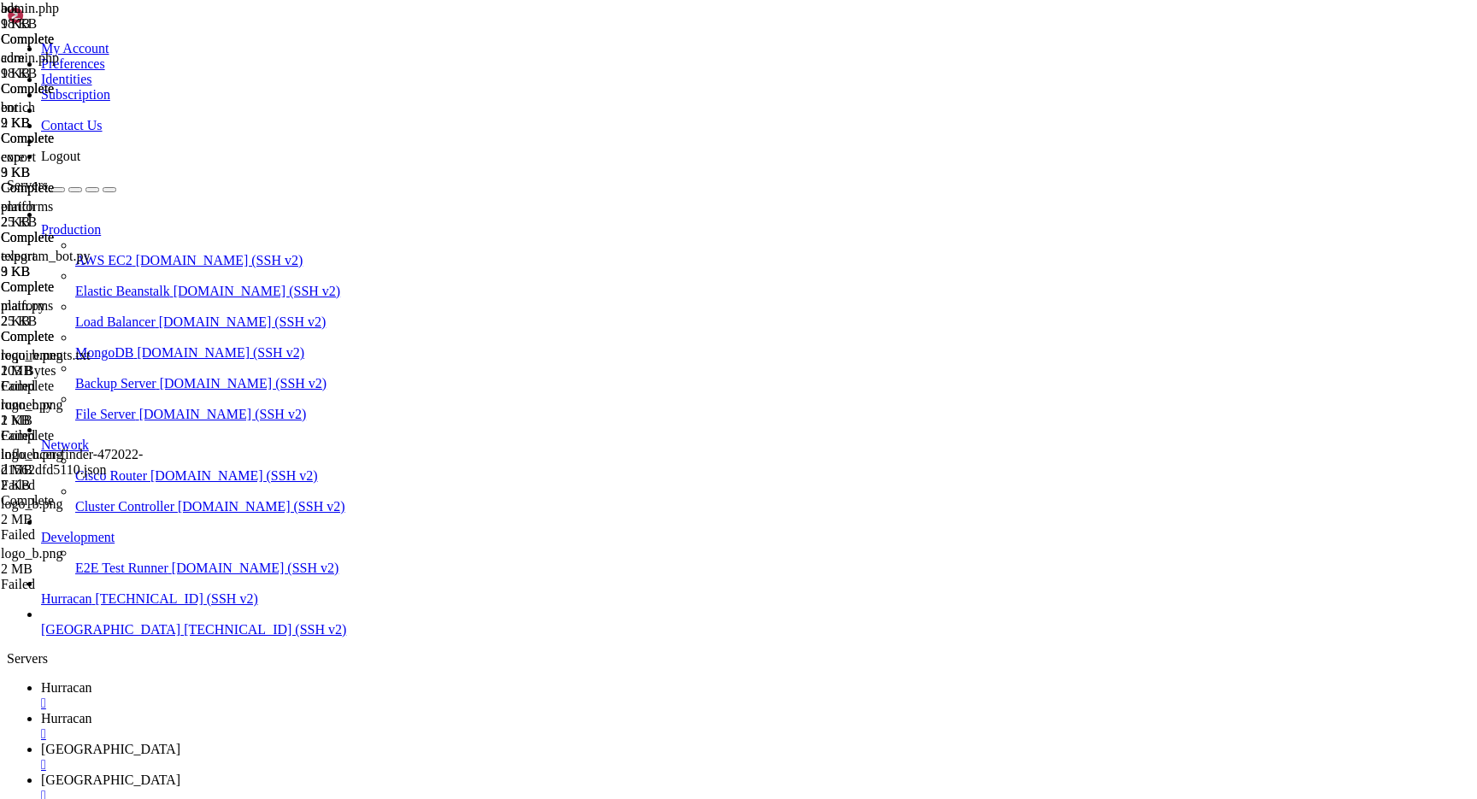
scroll to position [13, 0]
drag, startPoint x: 535, startPoint y: 2261, endPoint x: 670, endPoint y: 2380, distance: 179.8
